Goal: Task Accomplishment & Management: Use online tool/utility

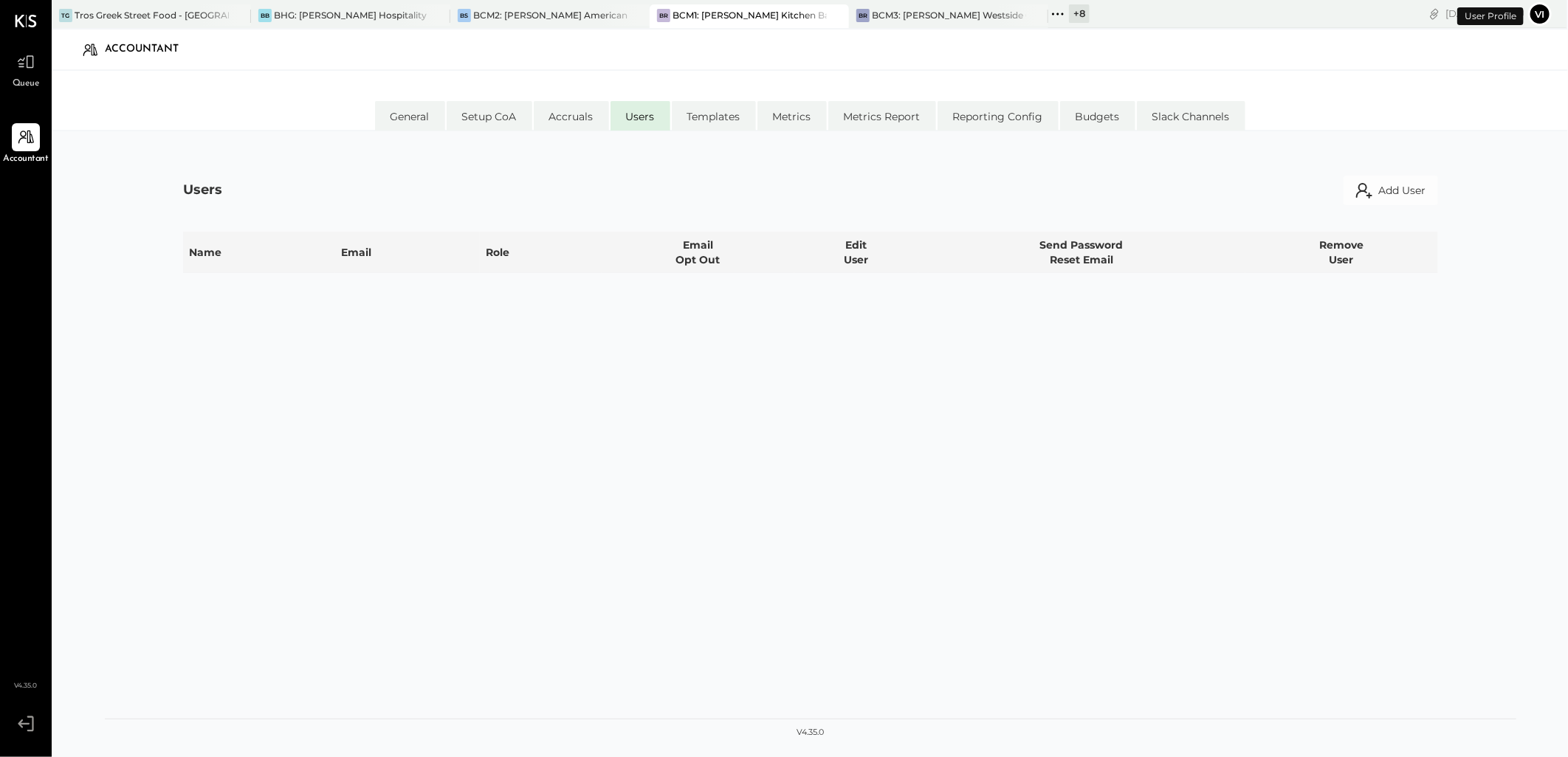
select select "**********"
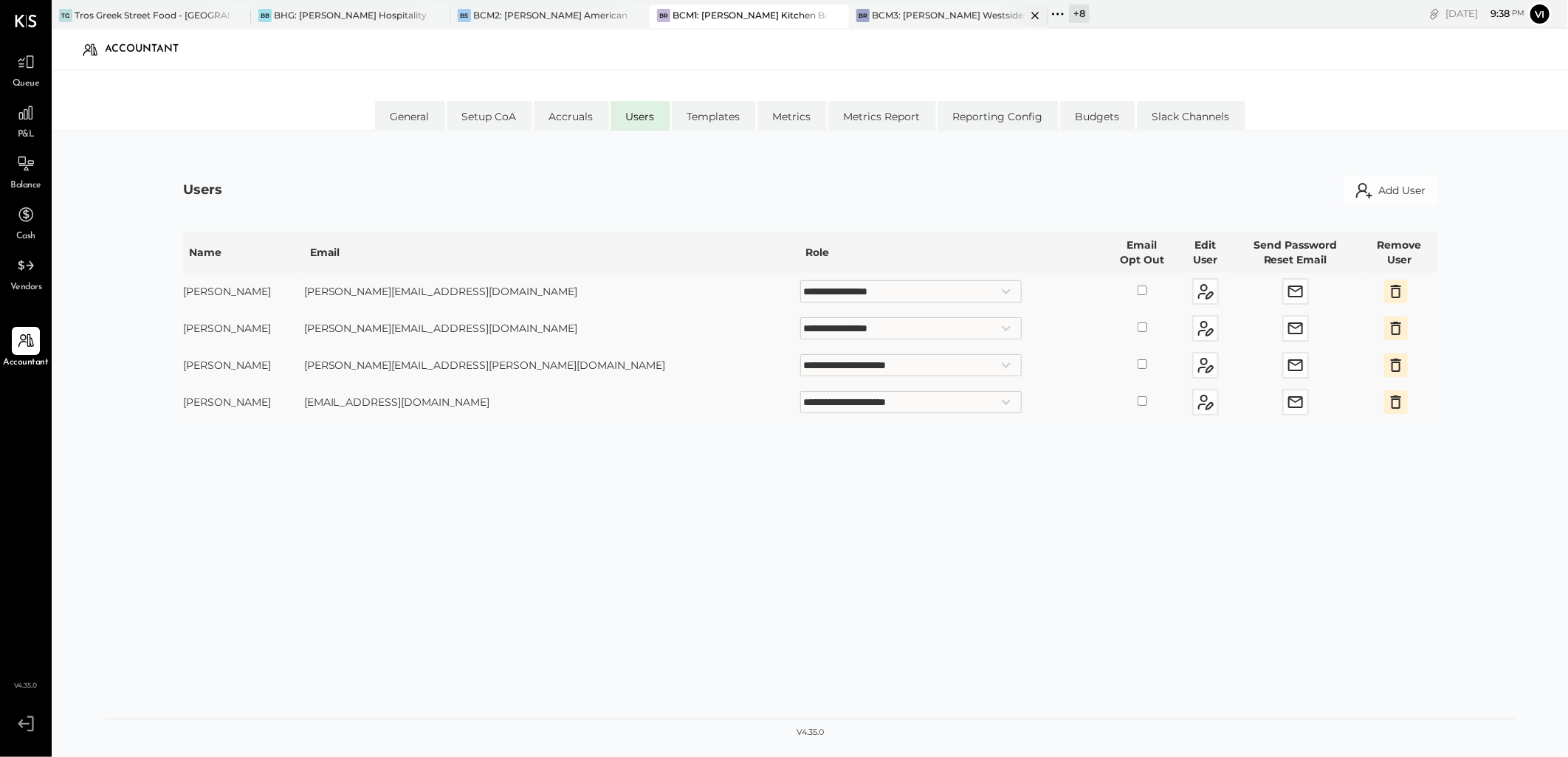
click at [925, 11] on div "BCM3: [PERSON_NAME] Westside Grill" at bounding box center [949, 15] width 154 height 12
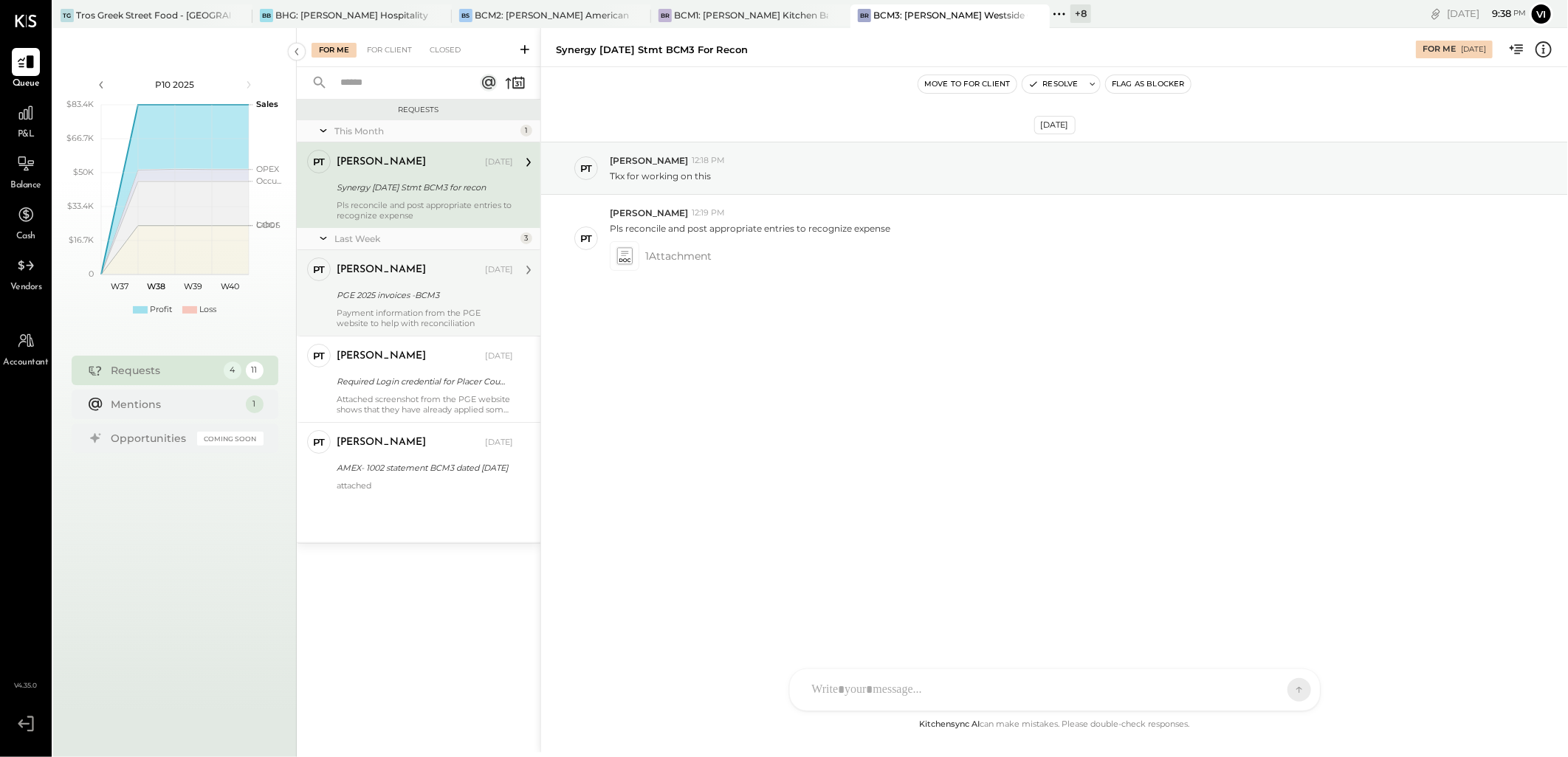
click at [419, 267] on div "[PERSON_NAME]" at bounding box center [410, 269] width 145 height 15
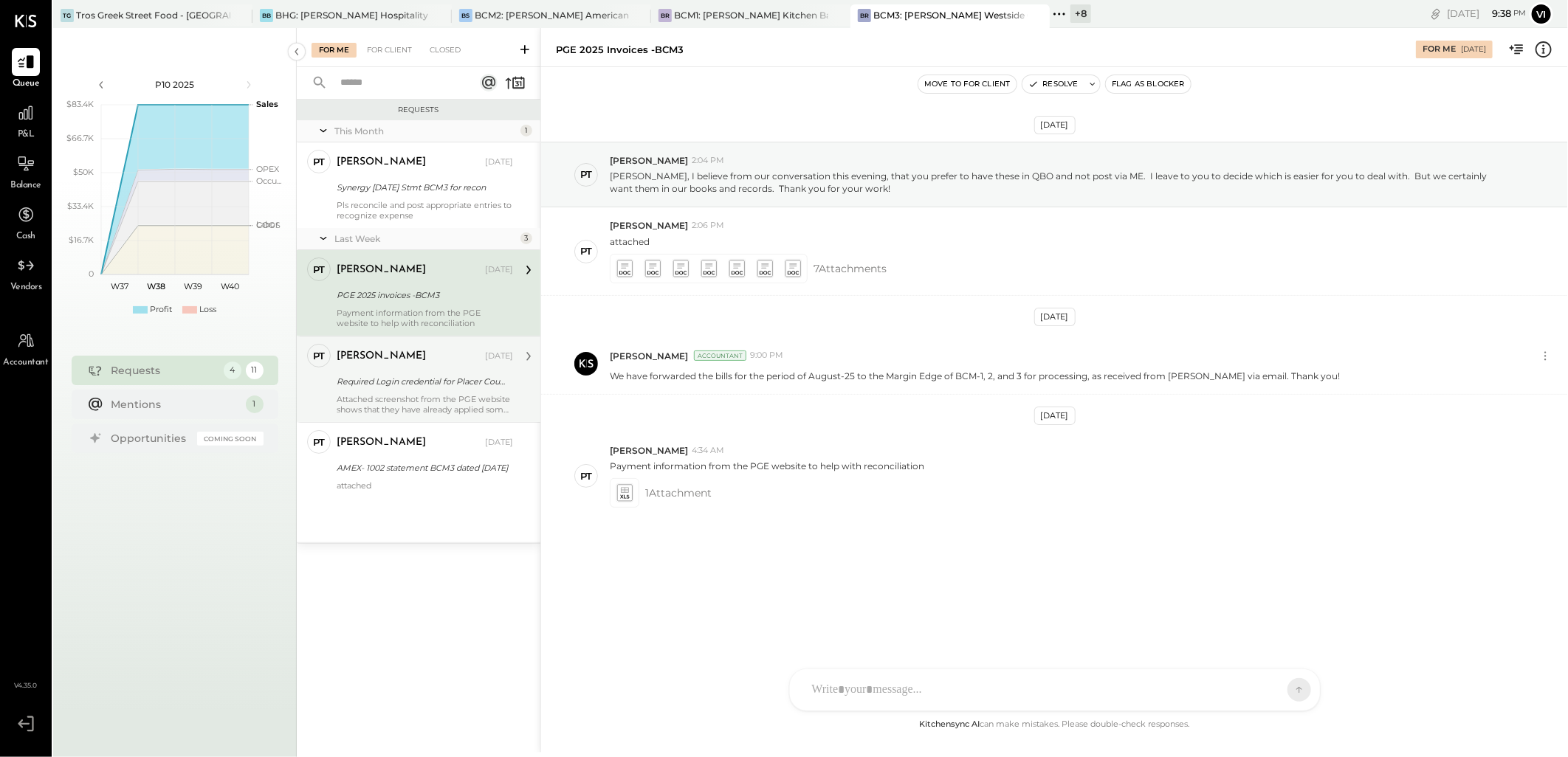
click at [404, 393] on div "[PERSON_NAME] [DATE] Required Login credential for Placer County Water Agency! …" at bounding box center [425, 379] width 176 height 71
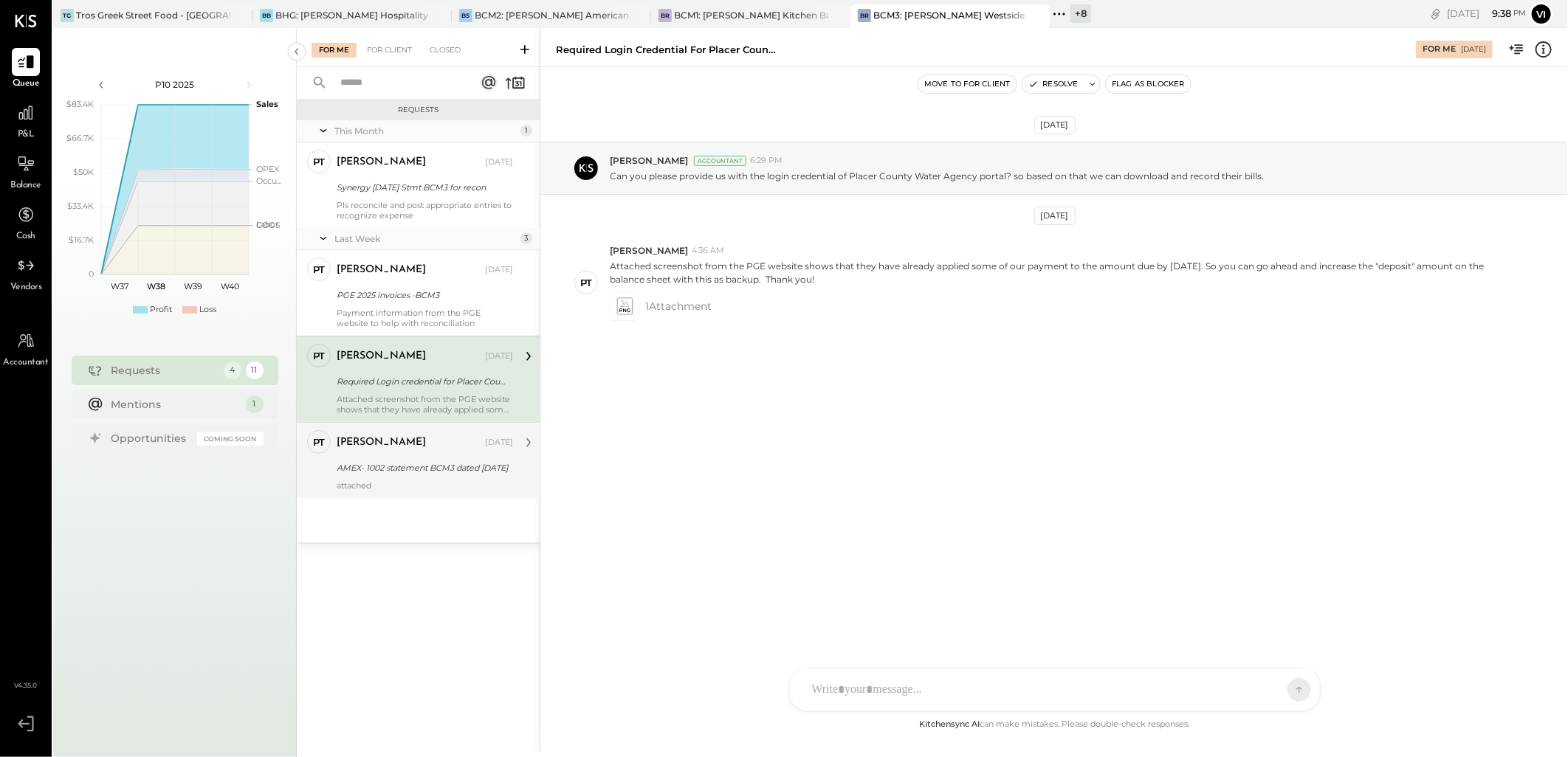
click at [400, 476] on div "AMEX- 1002 statement BCM3 dated [DATE]" at bounding box center [423, 468] width 172 height 18
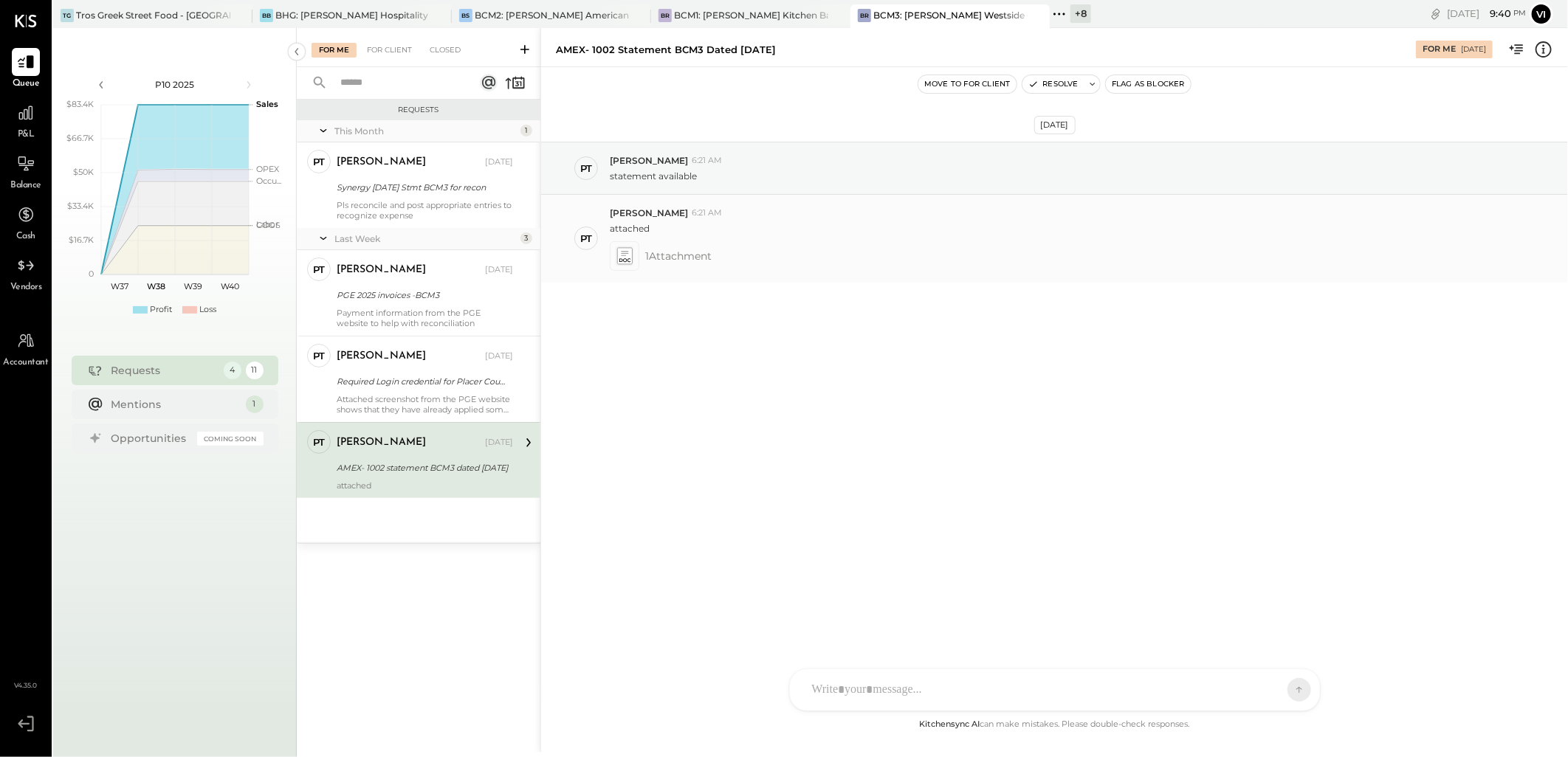
click at [623, 259] on icon at bounding box center [623, 255] width 15 height 17
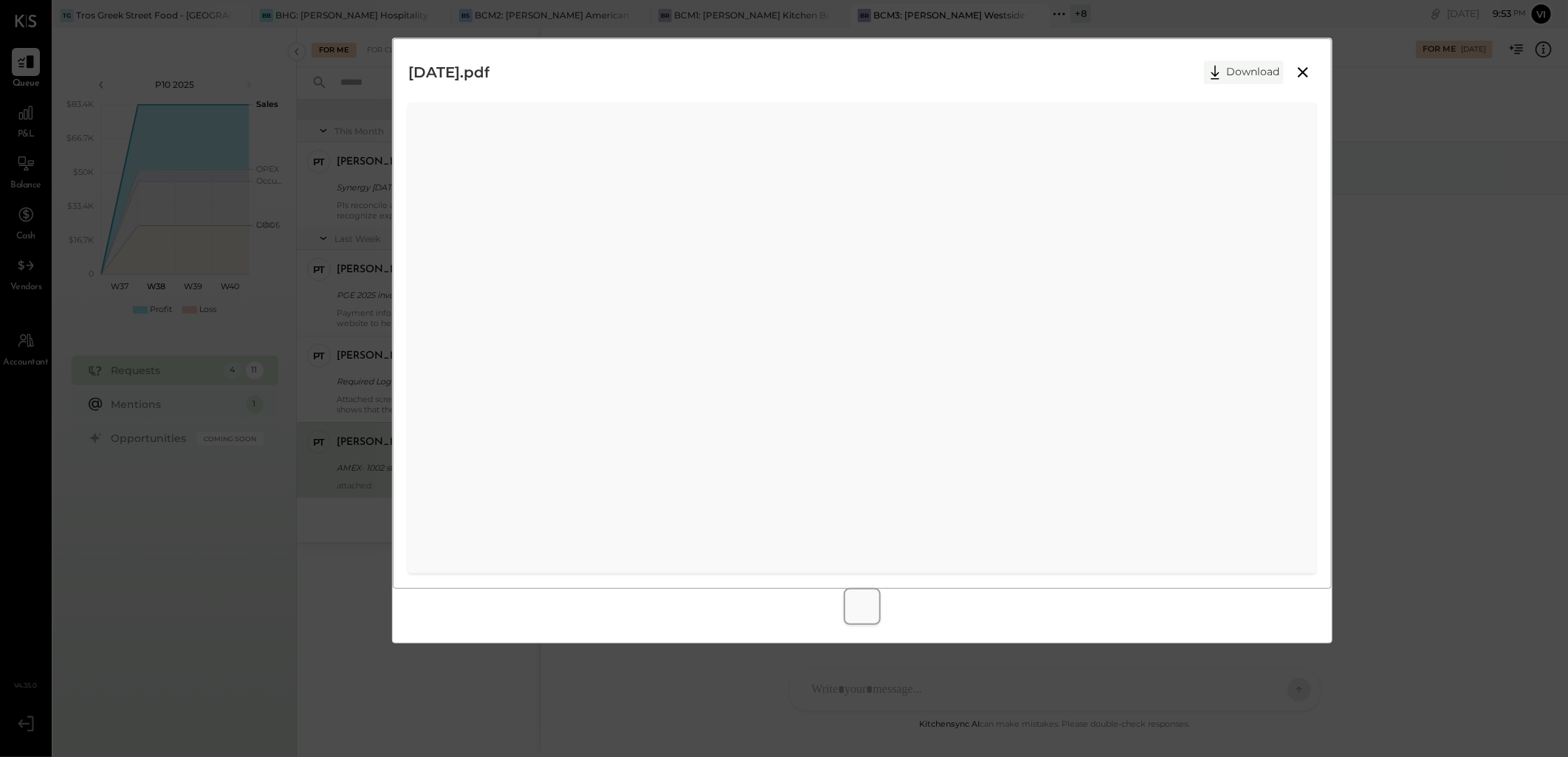
click at [1252, 82] on button "Download" at bounding box center [1244, 72] width 80 height 24
click at [1298, 71] on icon at bounding box center [1303, 73] width 18 height 18
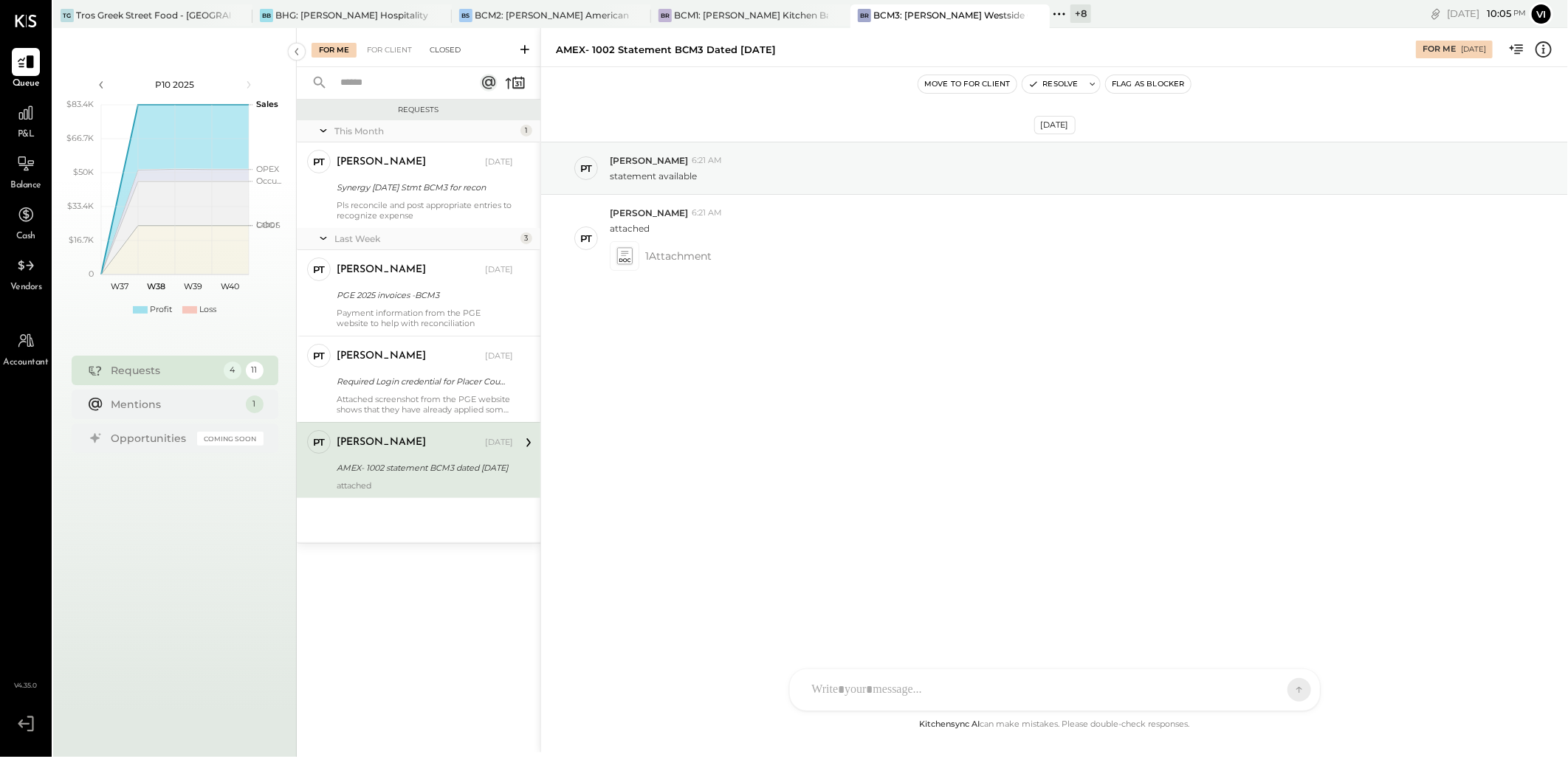
click at [454, 49] on div "Closed" at bounding box center [445, 50] width 46 height 15
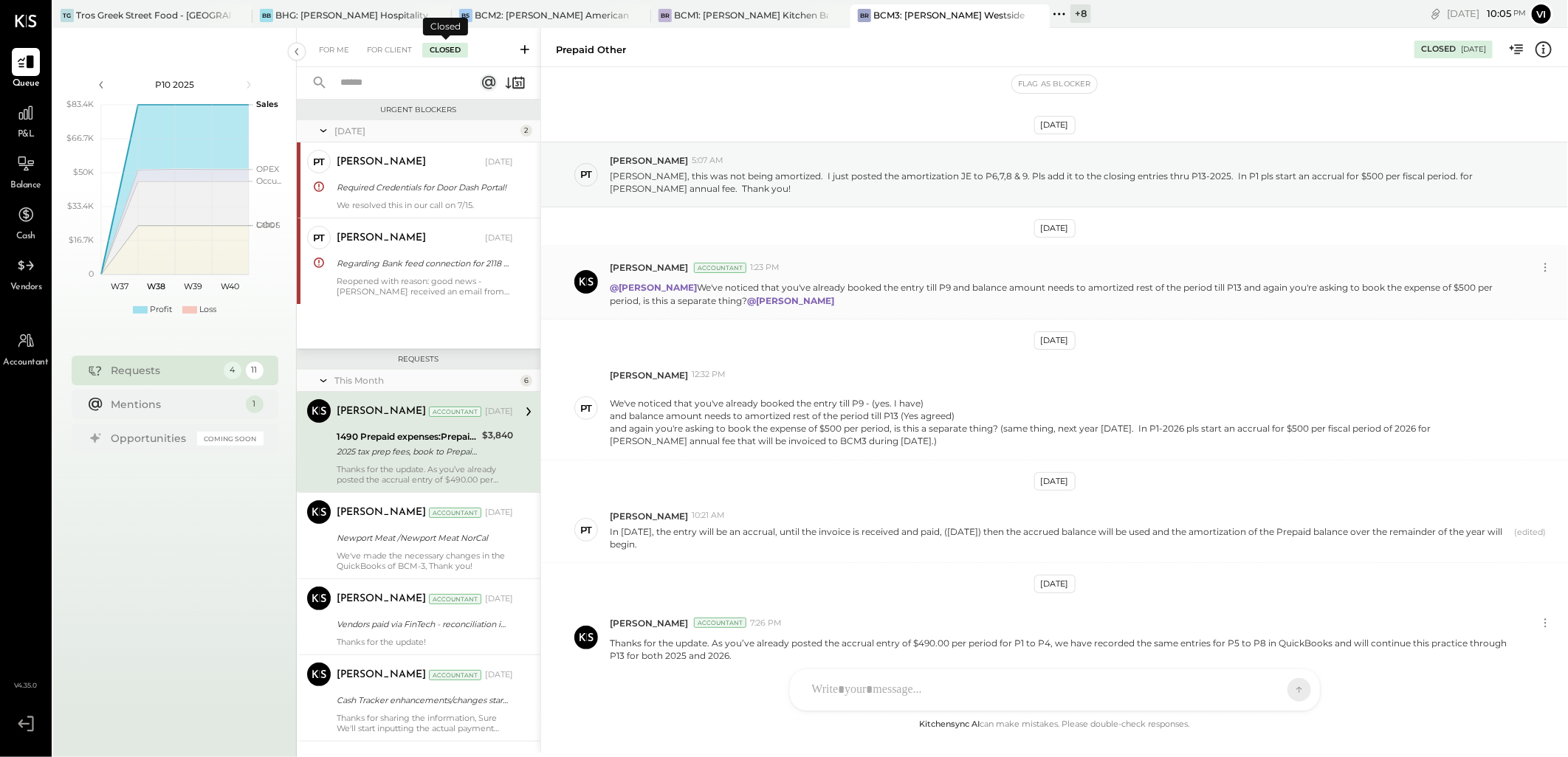
scroll to position [68, 0]
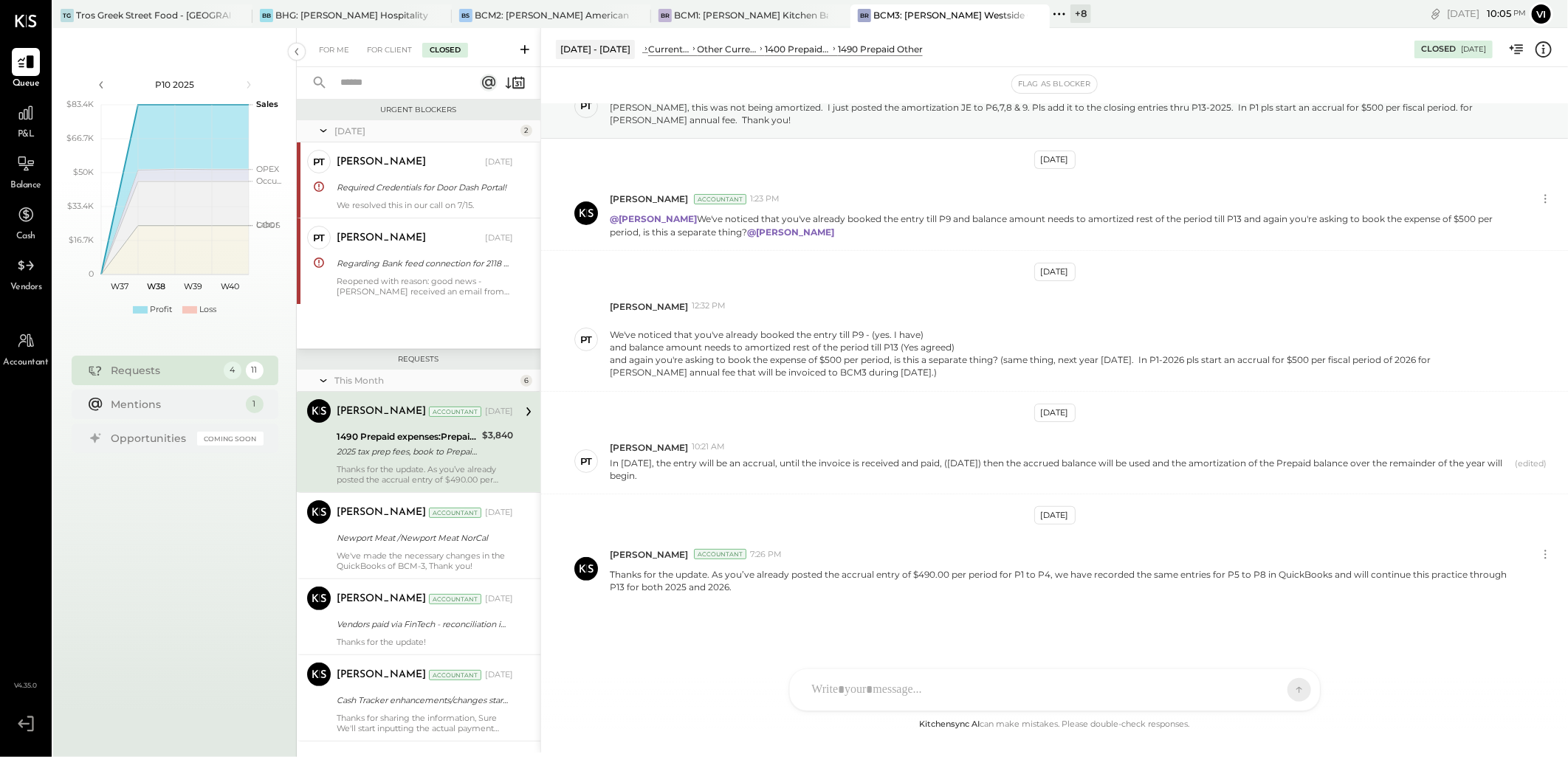
click at [350, 80] on input "text" at bounding box center [398, 82] width 134 height 24
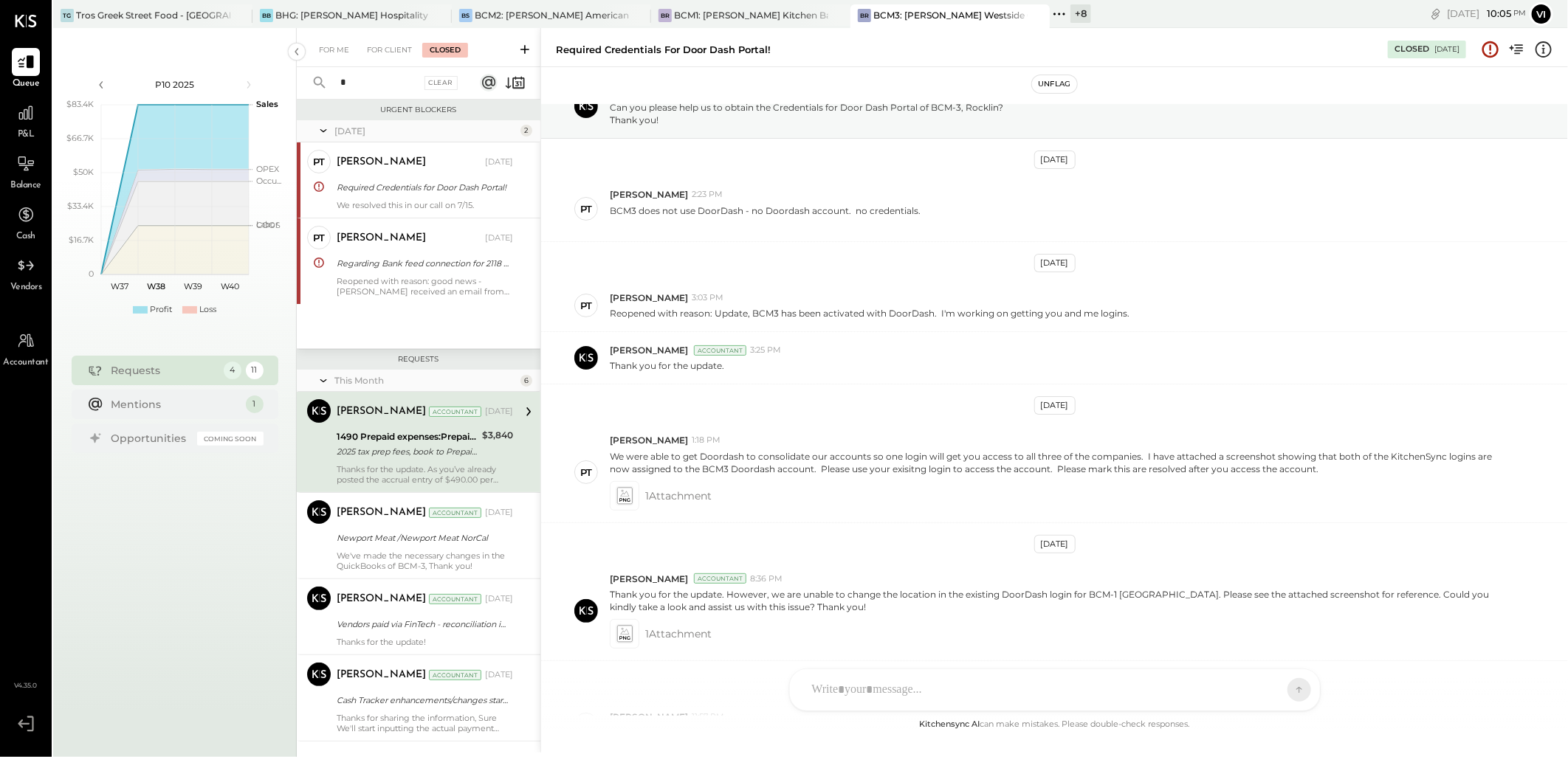
scroll to position [215, 0]
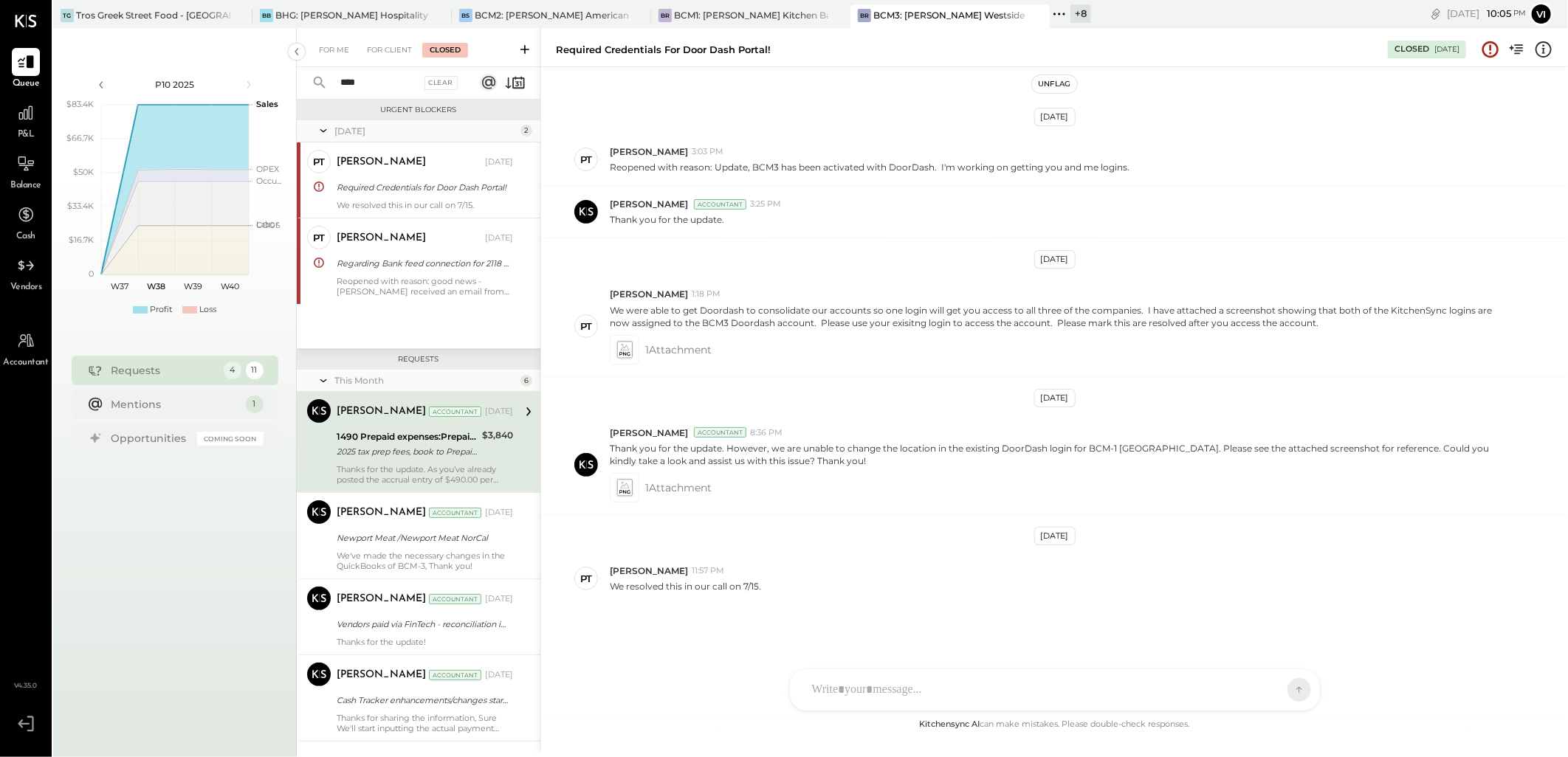
click at [370, 82] on input "****" at bounding box center [376, 82] width 90 height 24
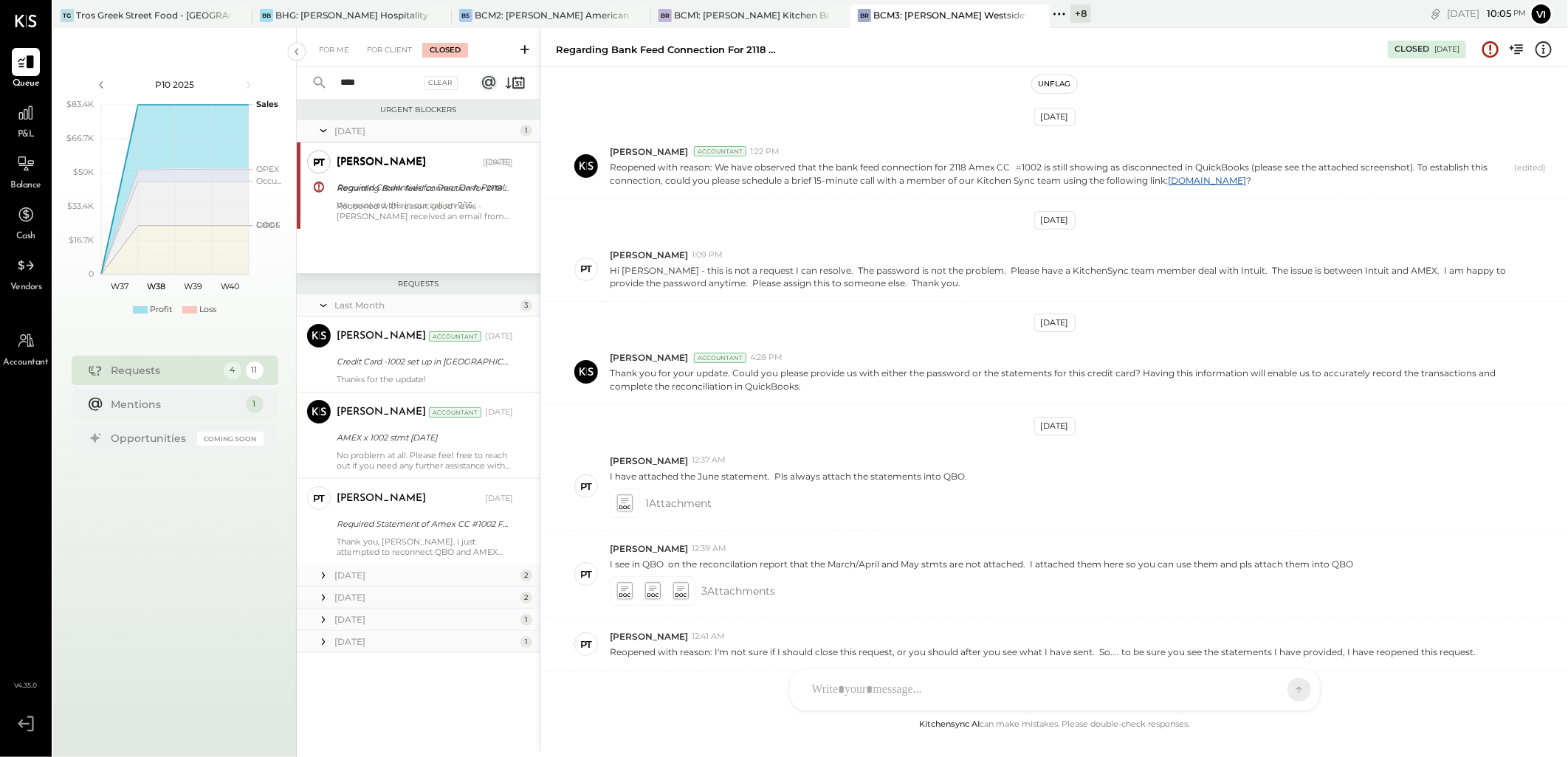
scroll to position [513, 0]
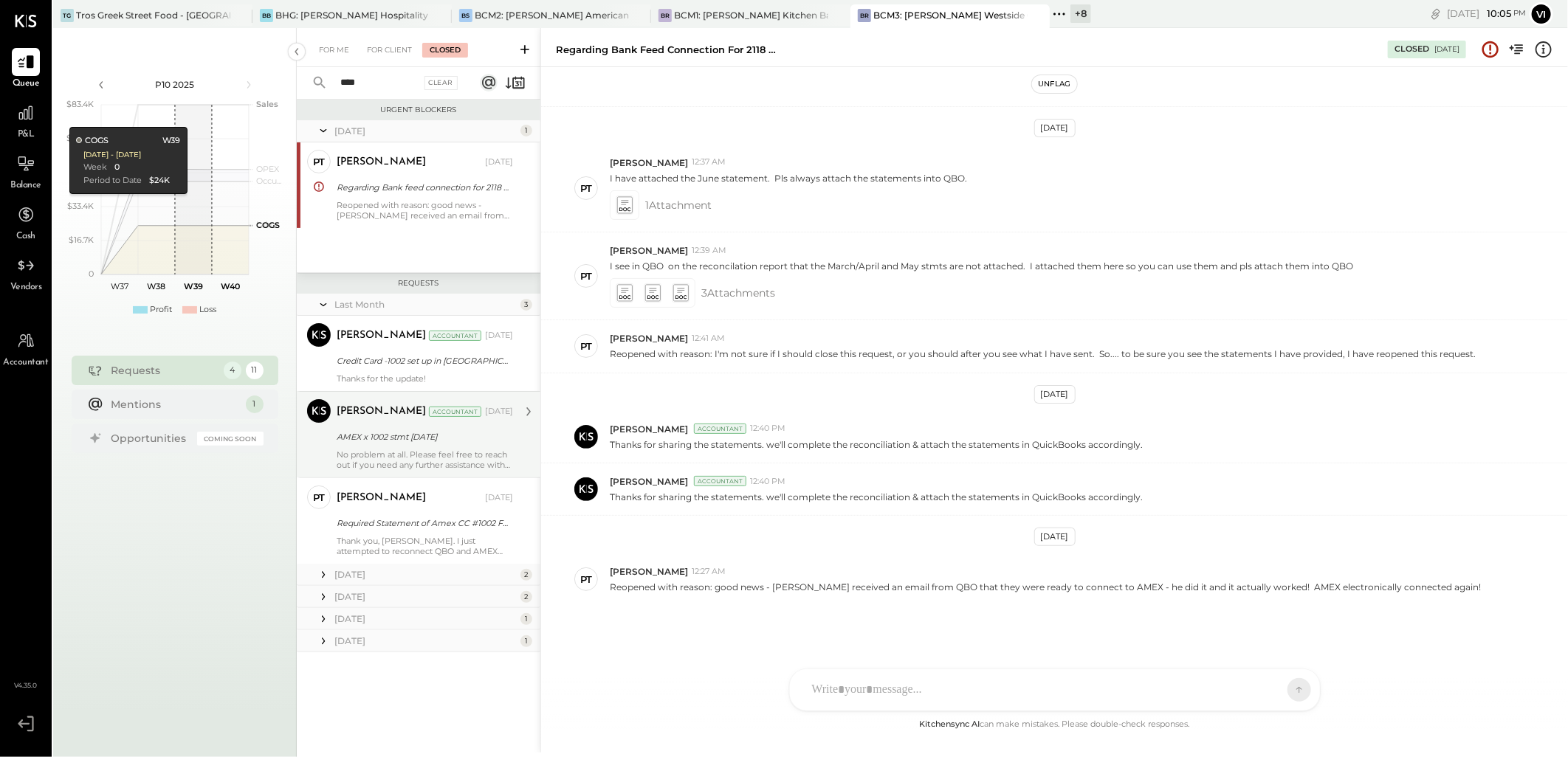
type input "****"
click at [391, 436] on div "AMEX x 1002 stmt [DATE]" at bounding box center [423, 437] width 172 height 15
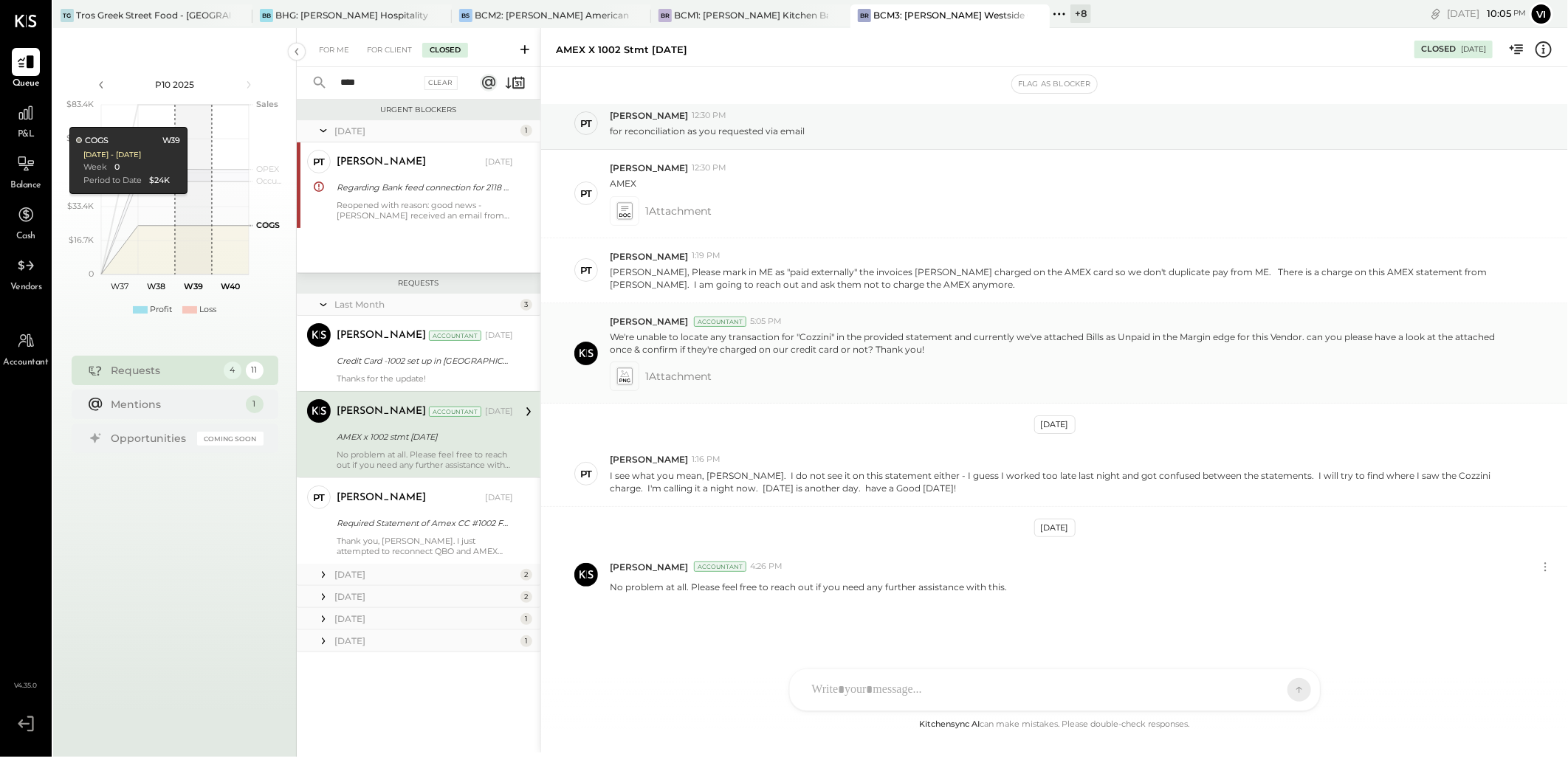
scroll to position [45, 0]
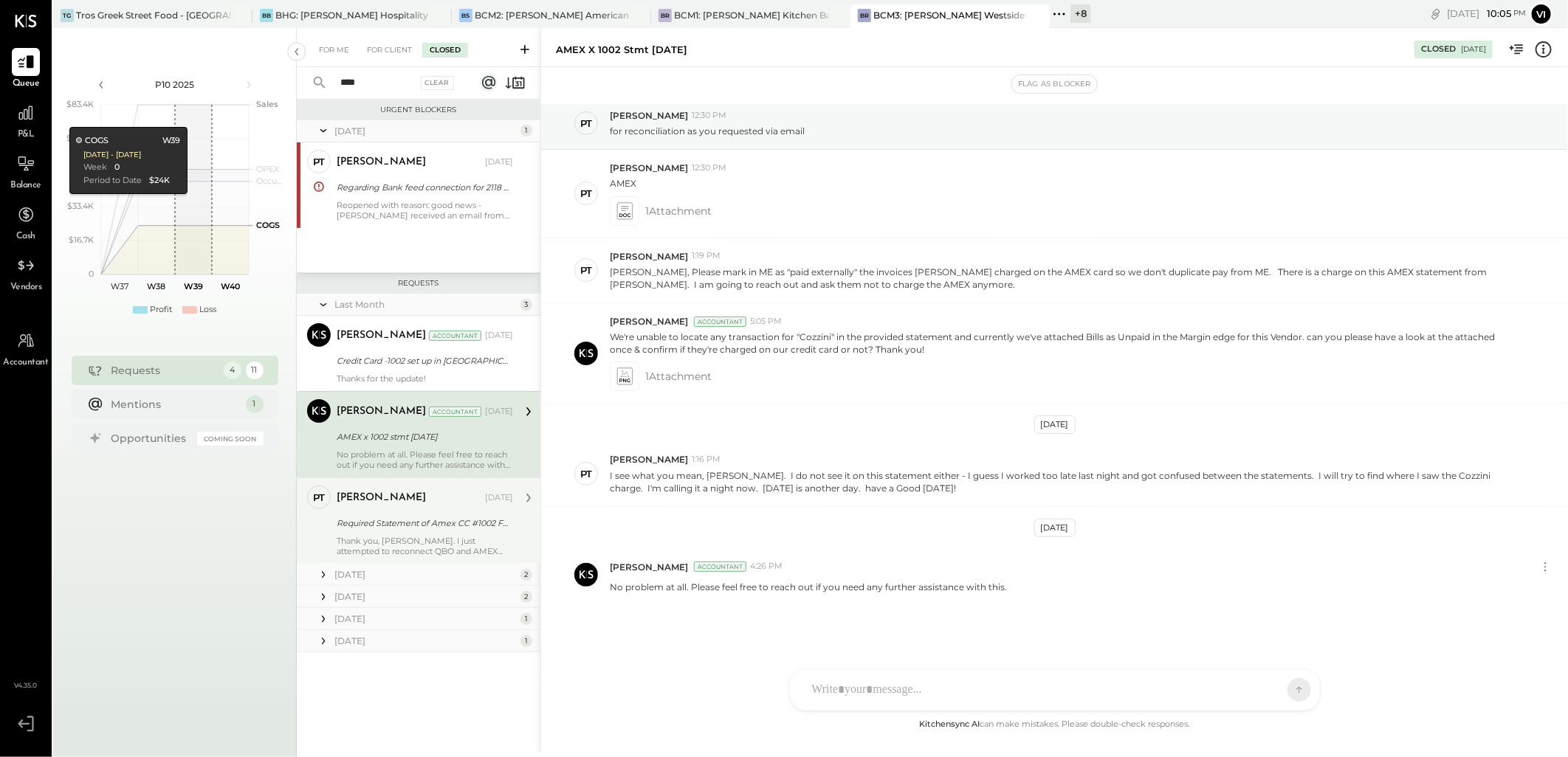
click at [399, 544] on div "Thank you, [PERSON_NAME]. I just attempted to reconnect QBO and AMEX electronic…" at bounding box center [425, 545] width 176 height 20
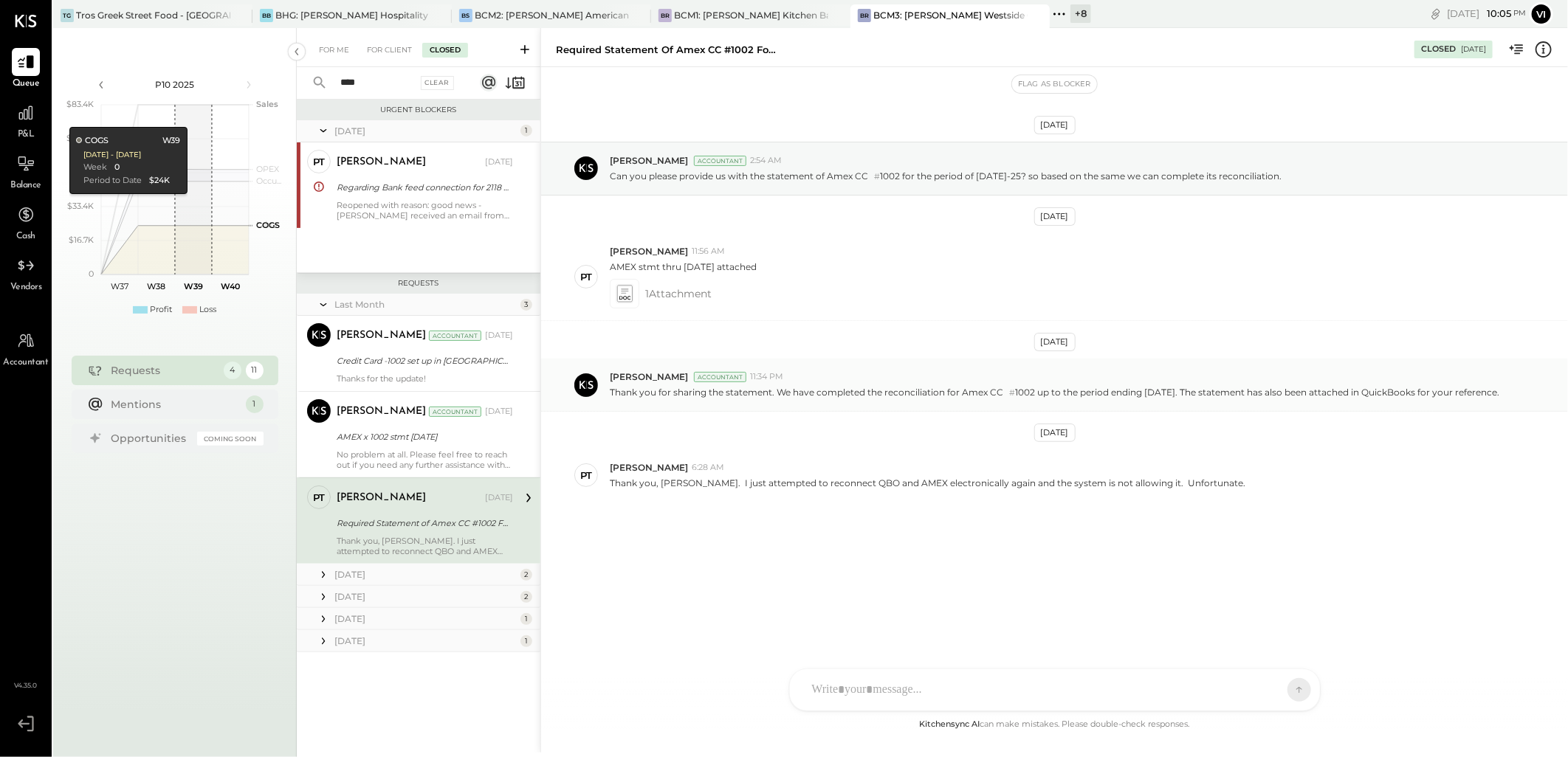
drag, startPoint x: 661, startPoint y: 409, endPoint x: 607, endPoint y: 392, distance: 56.6
click at [607, 392] on div "[PERSON_NAME] Accountant 11:34 PM Thank you for sharing the statement. We have …" at bounding box center [1054, 386] width 1027 height 53
copy p "Thank you for sharing the statement. We have completed the reconciliation for A…"
click at [340, 44] on div "For Me" at bounding box center [333, 50] width 45 height 15
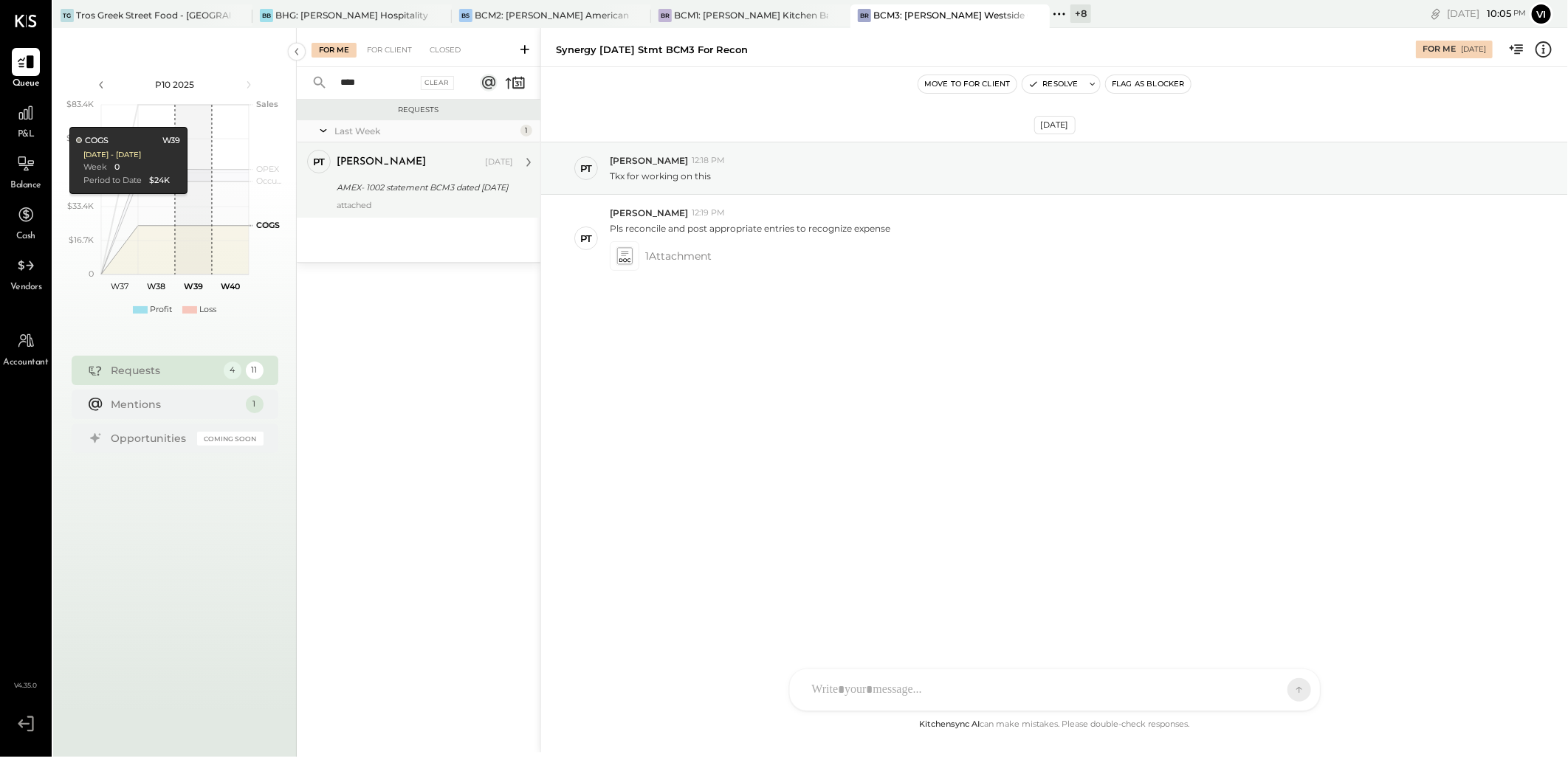
click at [401, 182] on div "AMEX- 1002 statement BCM3 dated [DATE]" at bounding box center [423, 187] width 172 height 15
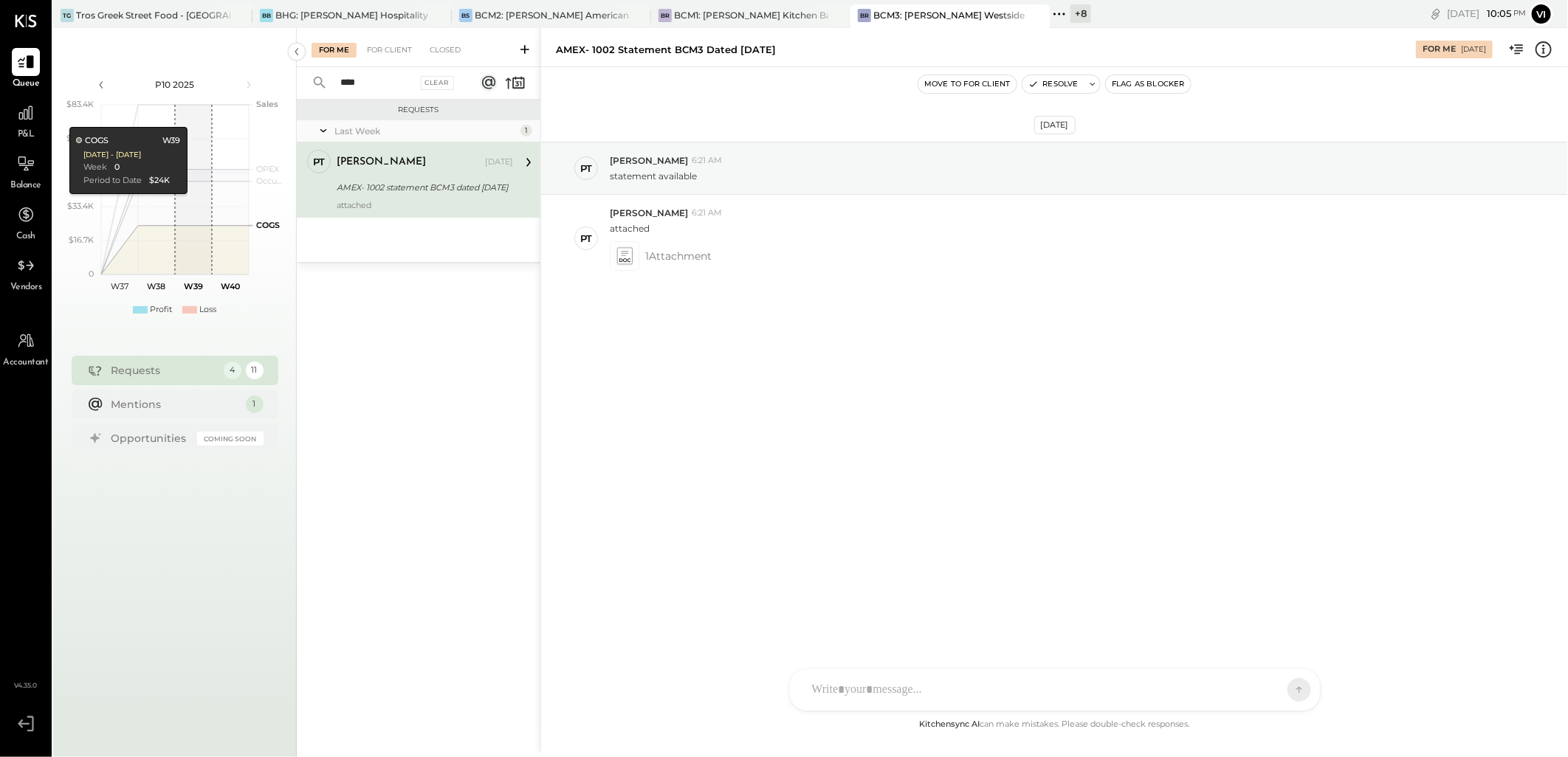
click at [942, 681] on div at bounding box center [1041, 690] width 474 height 33
paste div
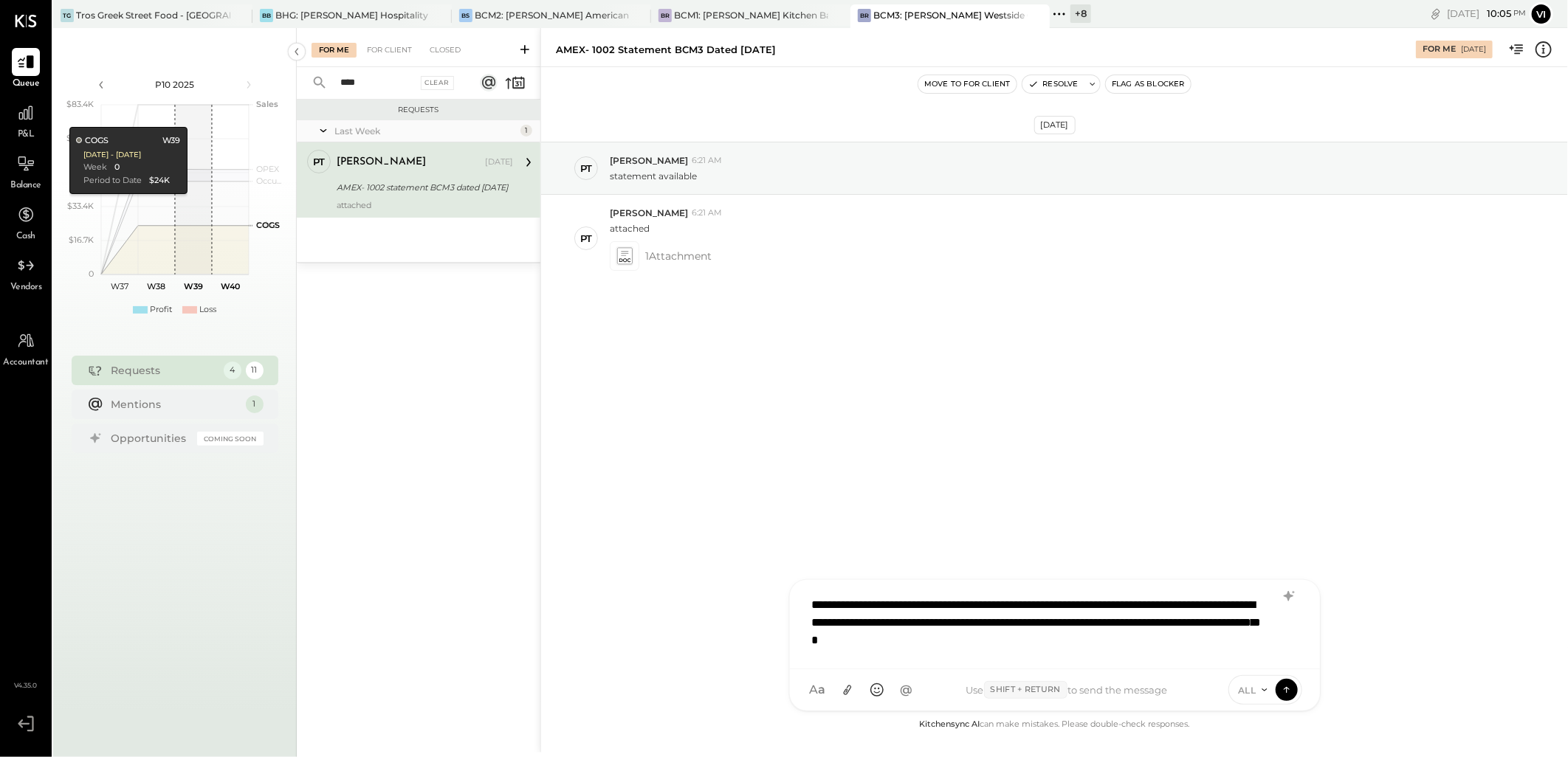
click at [1079, 632] on div "**********" at bounding box center [1054, 622] width 500 height 68
click at [1249, 651] on div "**********" at bounding box center [1054, 622] width 500 height 68
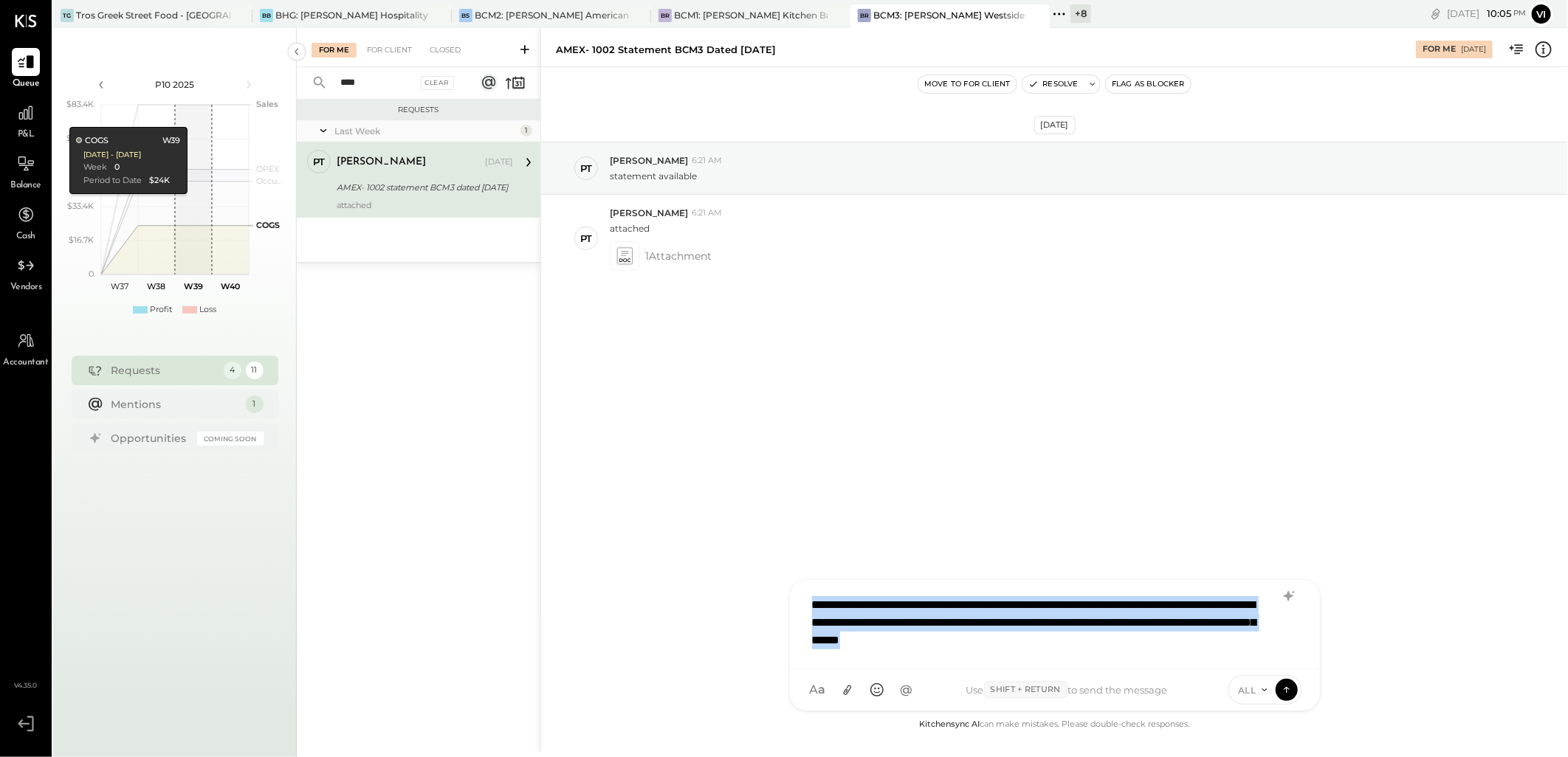
copy div "**********"
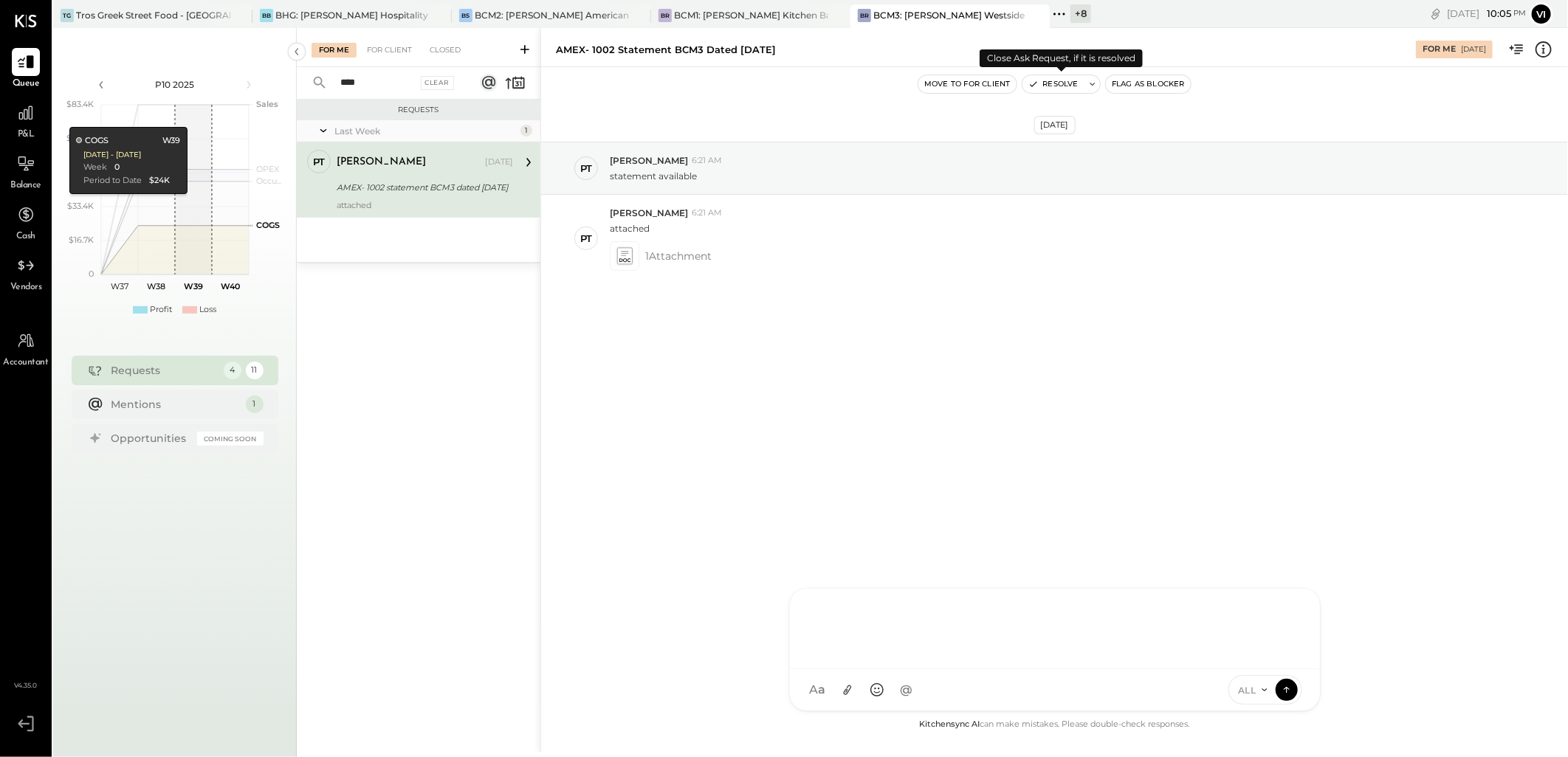
click at [1097, 82] on icon at bounding box center [1093, 84] width 11 height 11
type textarea "**********"
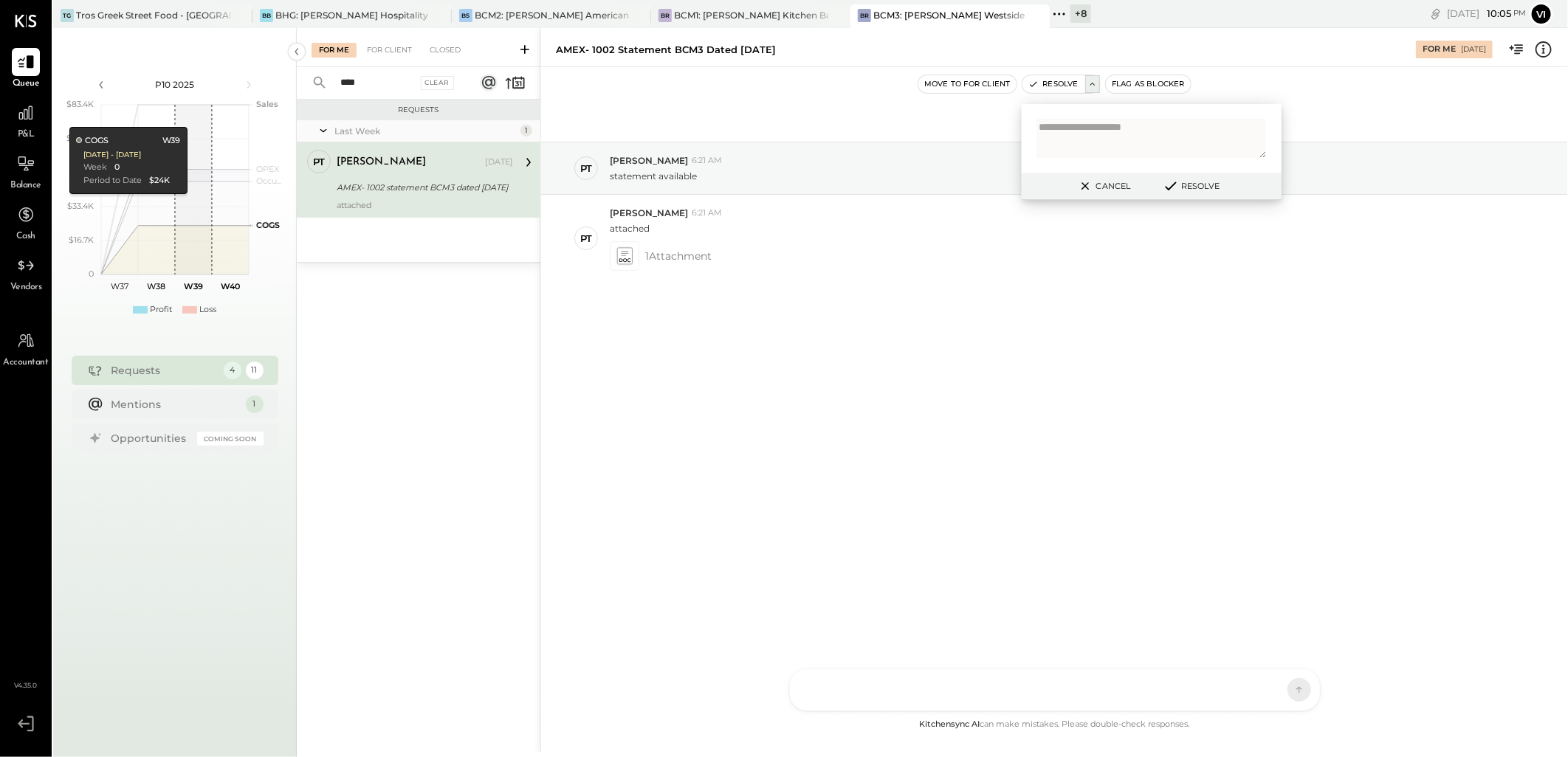
click at [1112, 121] on textarea at bounding box center [1152, 138] width 231 height 39
type textarea "**********"
click at [1192, 183] on button "Resolve" at bounding box center [1190, 186] width 67 height 18
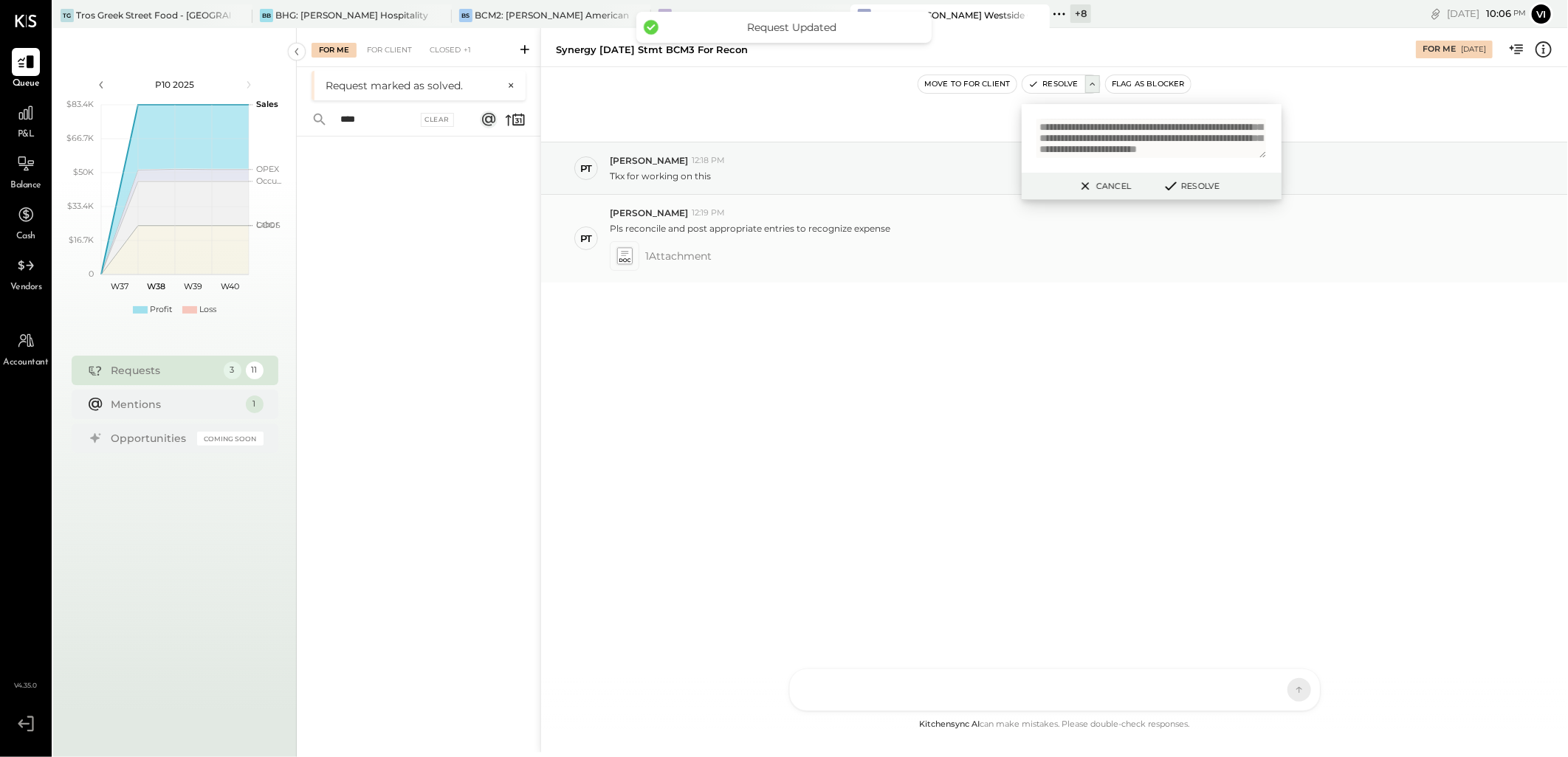
click at [617, 254] on icon at bounding box center [623, 255] width 15 height 17
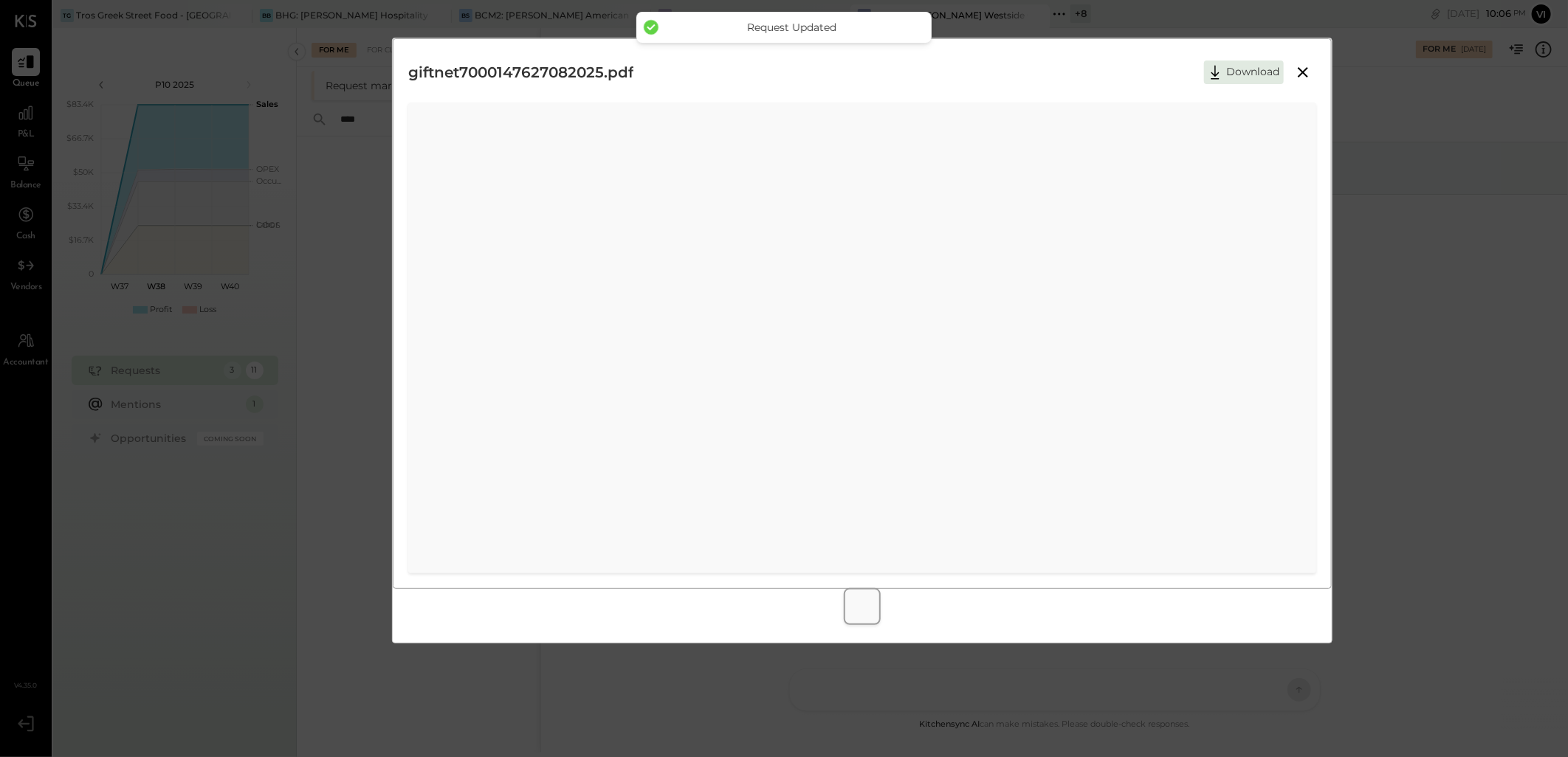
click at [1297, 68] on icon at bounding box center [1303, 73] width 18 height 18
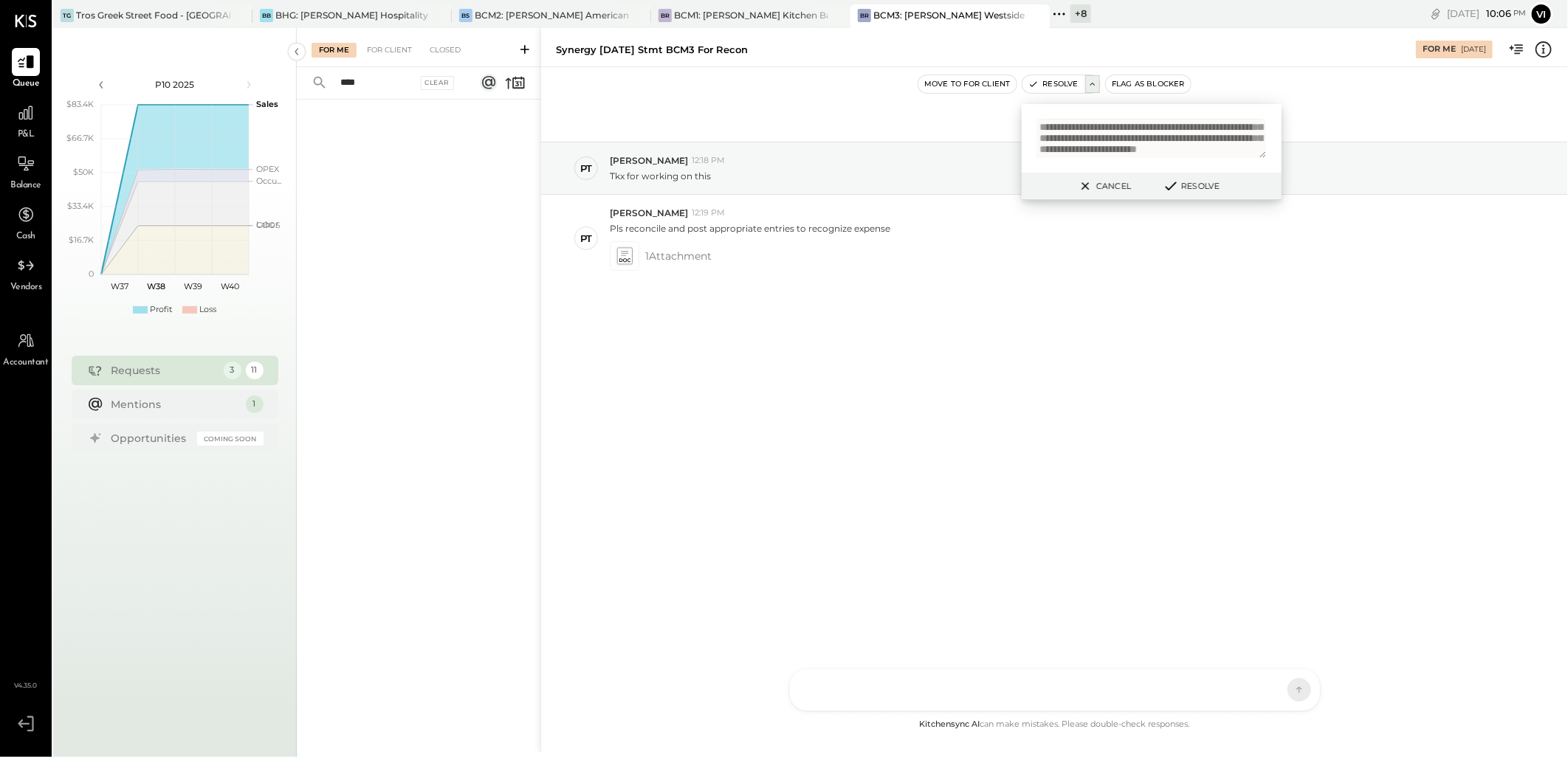
click at [1102, 183] on button "Cancel" at bounding box center [1104, 186] width 64 height 20
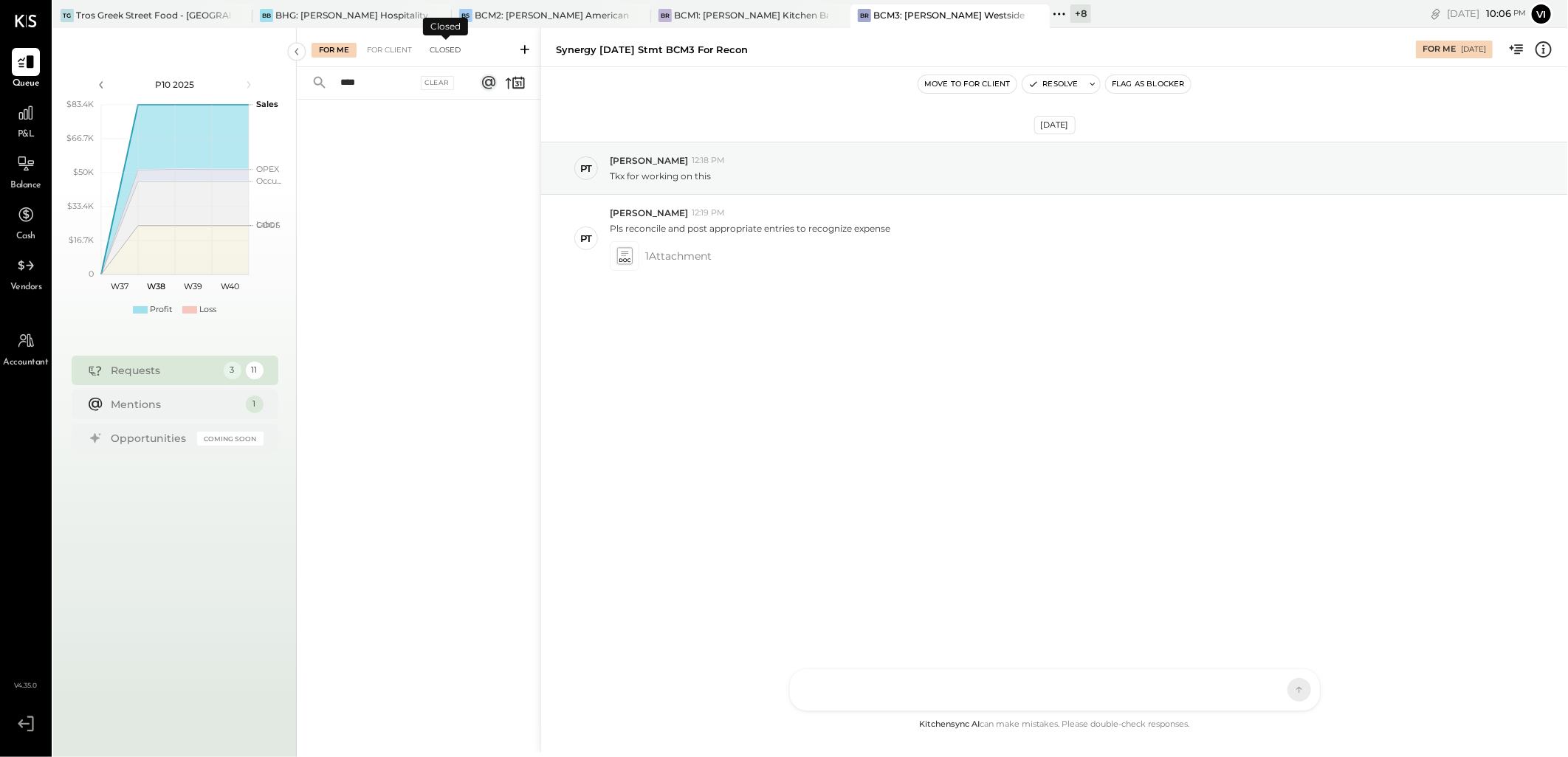
click at [445, 46] on div "Closed" at bounding box center [445, 50] width 46 height 15
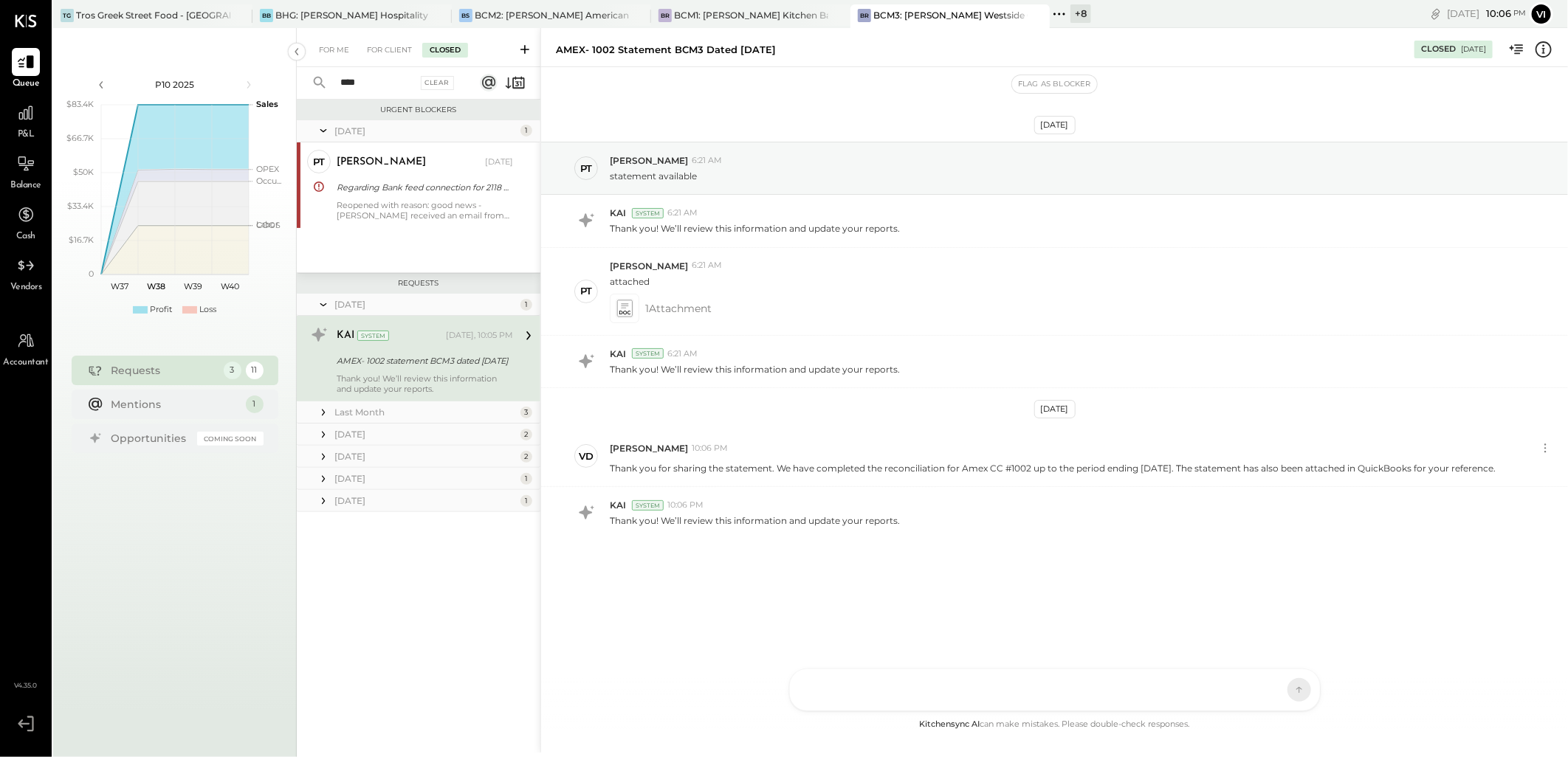
click at [380, 350] on div "KAI System [DATE], 10:05 PM AMEX- 1002 statement BCM3 dated [DATE] Thank you! W…" at bounding box center [425, 359] width 176 height 71
click at [623, 303] on icon at bounding box center [623, 308] width 15 height 17
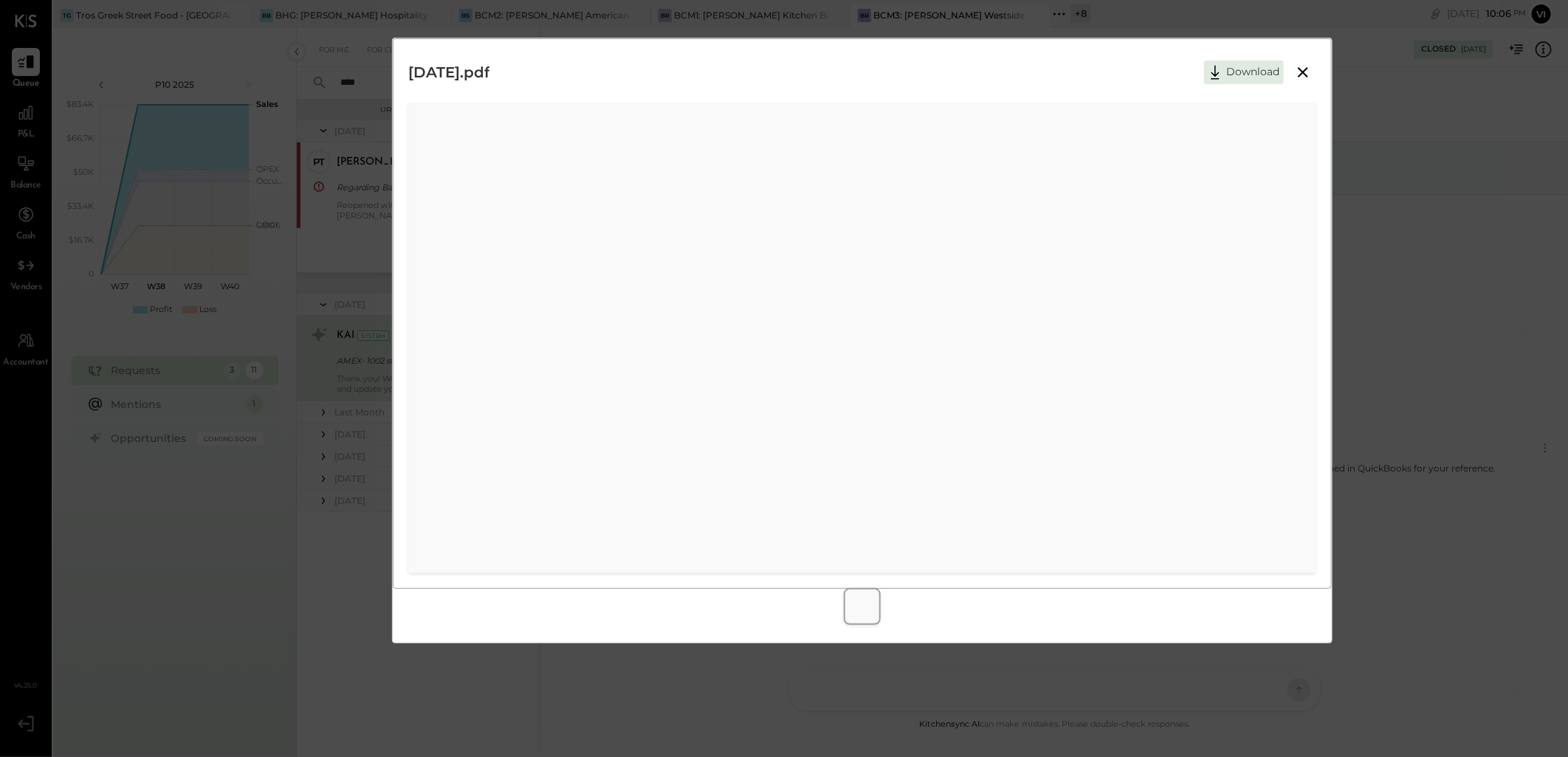
click at [1298, 82] on icon at bounding box center [1303, 73] width 18 height 18
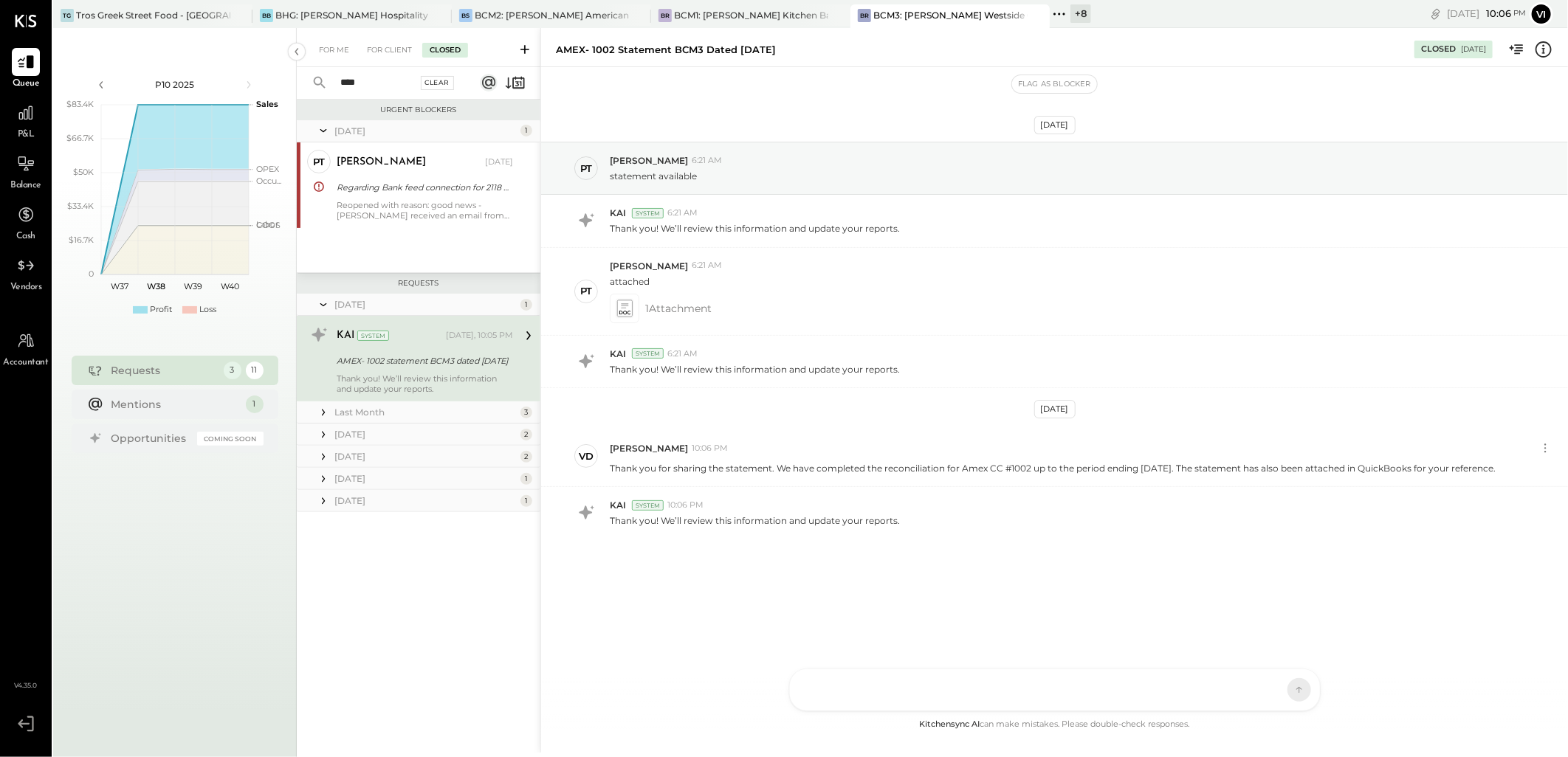
click at [443, 82] on div "Clear" at bounding box center [438, 83] width 34 height 14
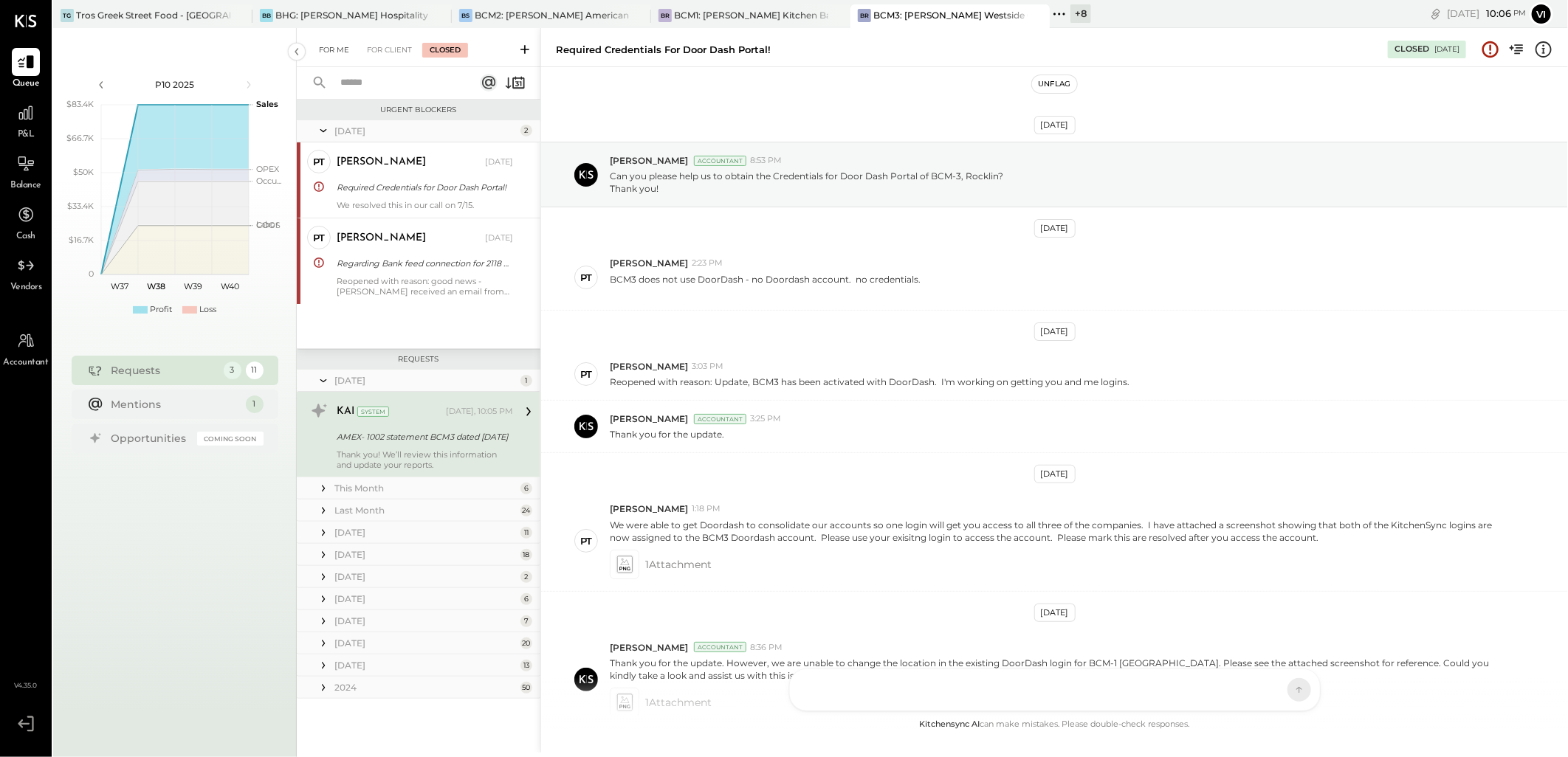
scroll to position [215, 0]
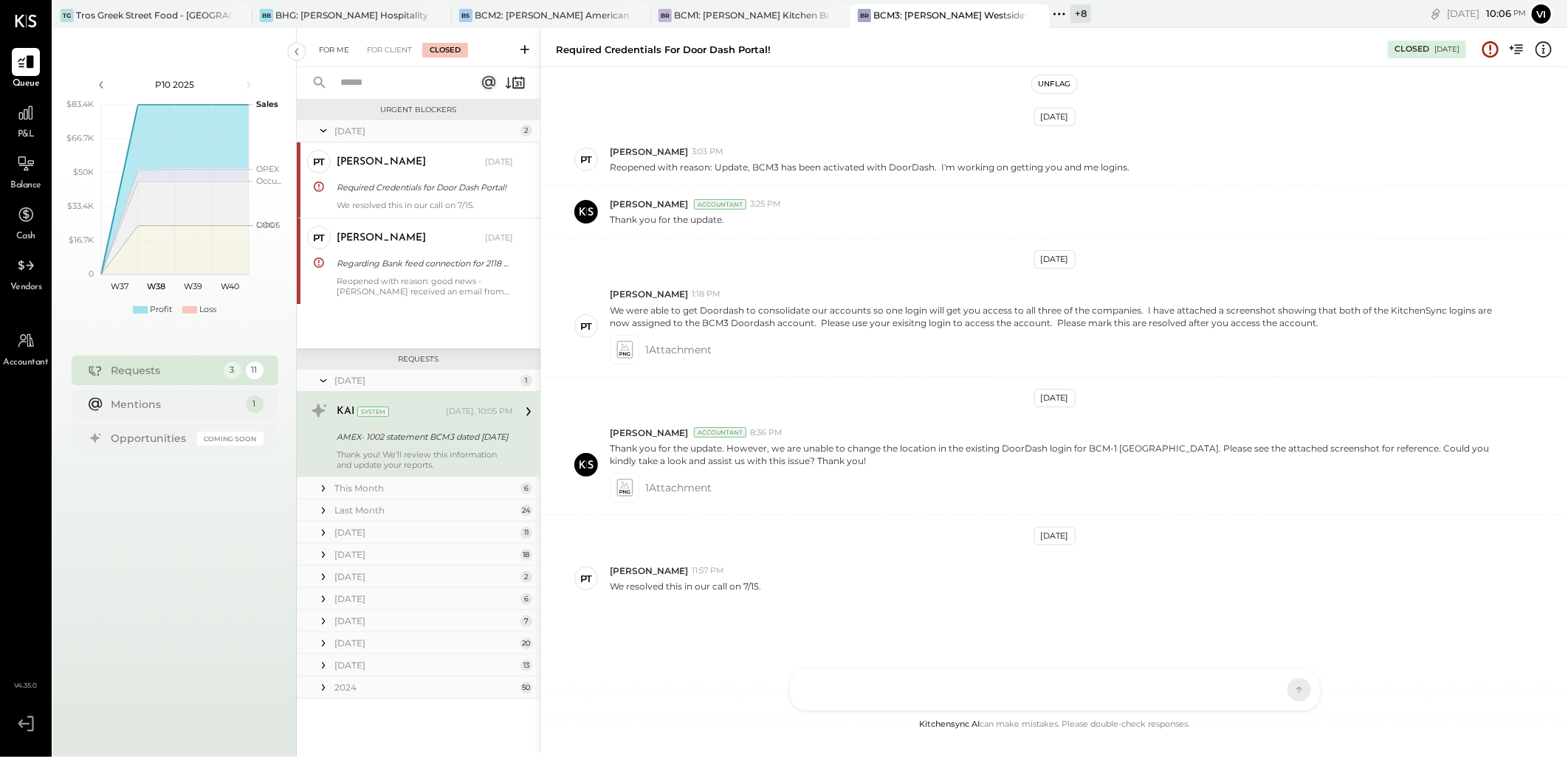
click at [341, 46] on div "For Me" at bounding box center [333, 50] width 45 height 15
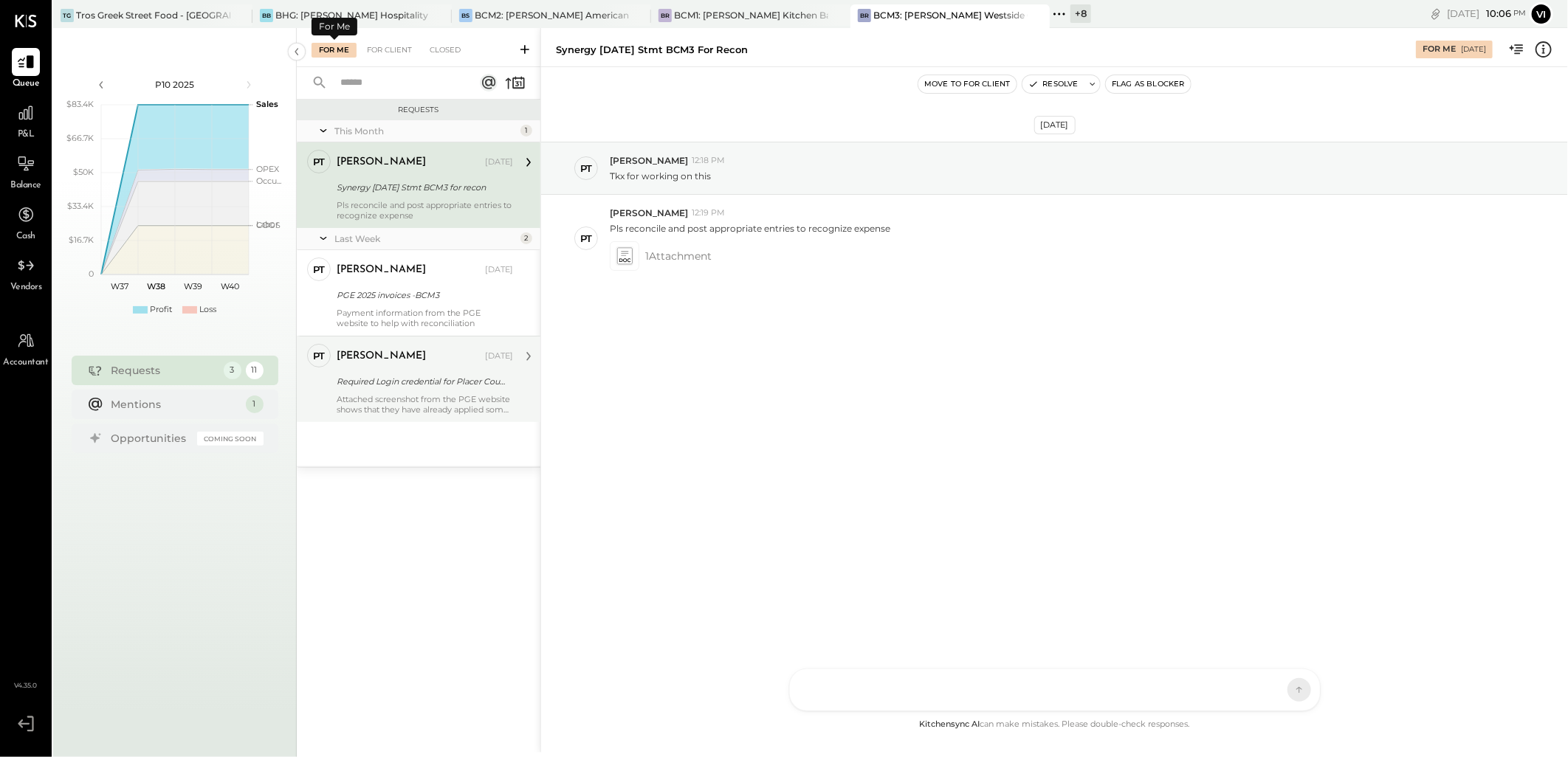
click at [377, 364] on div "[PERSON_NAME] [DATE]" at bounding box center [425, 355] width 176 height 20
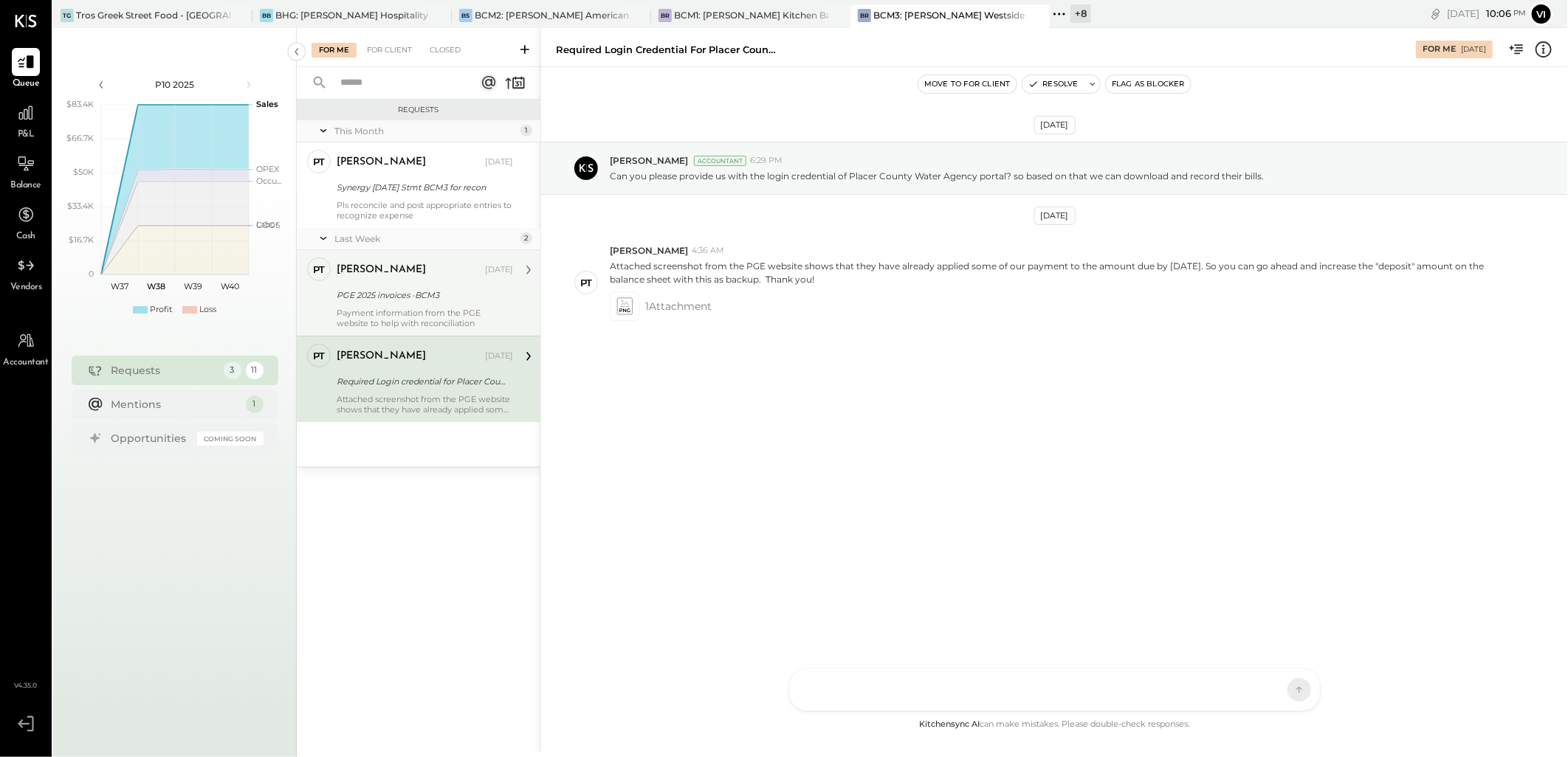
click at [400, 277] on div "[PERSON_NAME] [DATE]" at bounding box center [425, 269] width 176 height 20
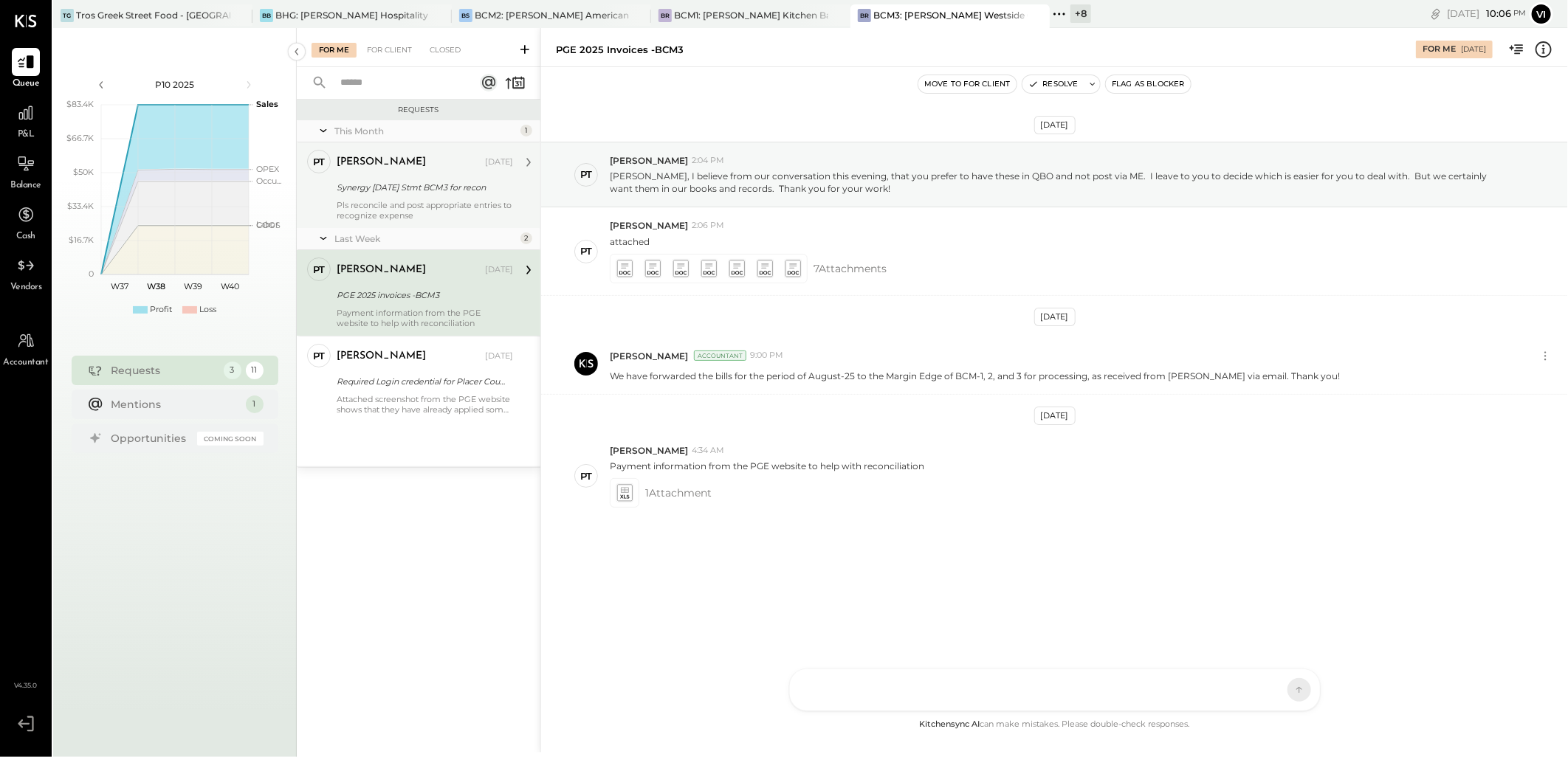
click at [414, 204] on div "Pls reconcile and post appropriate entries to recognize expense" at bounding box center [425, 210] width 176 height 20
